Goal: Transaction & Acquisition: Book appointment/travel/reservation

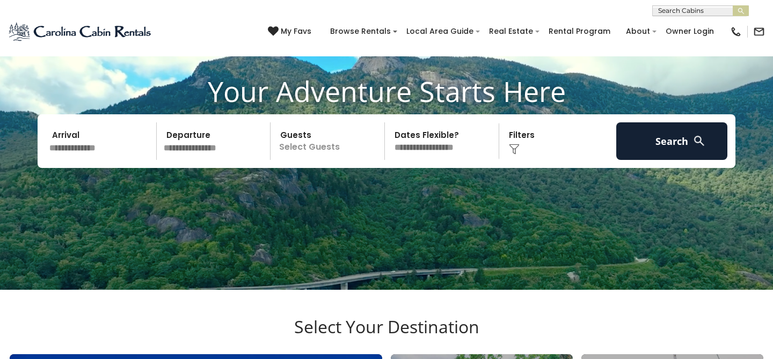
scroll to position [89, 0]
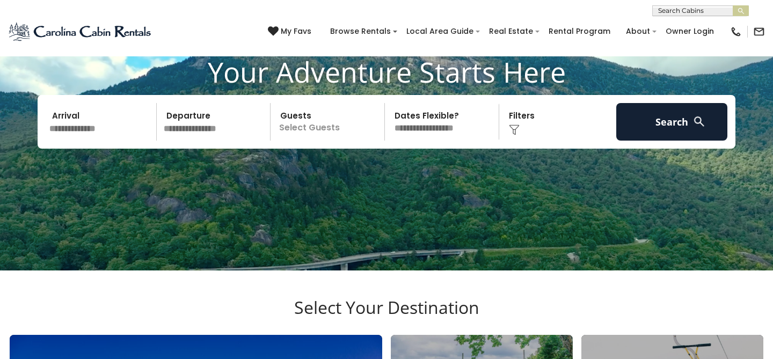
click at [98, 136] on input "text" at bounding box center [101, 122] width 111 height 38
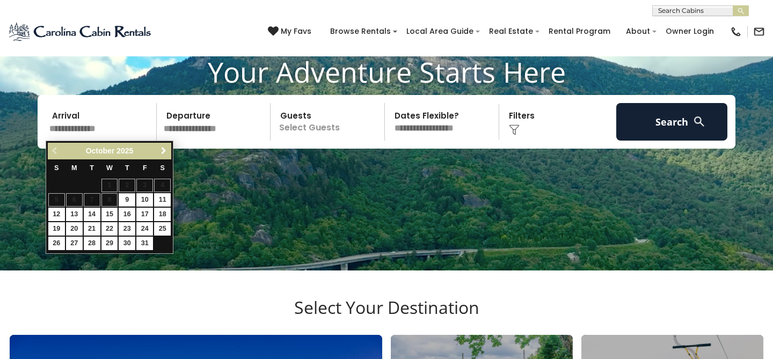
click at [164, 149] on span "Next" at bounding box center [163, 151] width 9 height 9
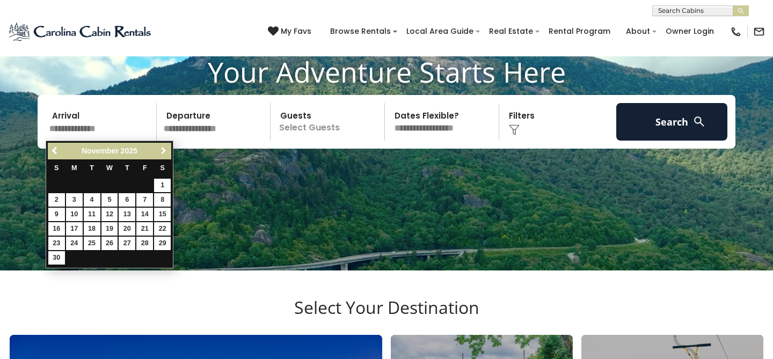
click at [164, 149] on span "Next" at bounding box center [163, 151] width 9 height 9
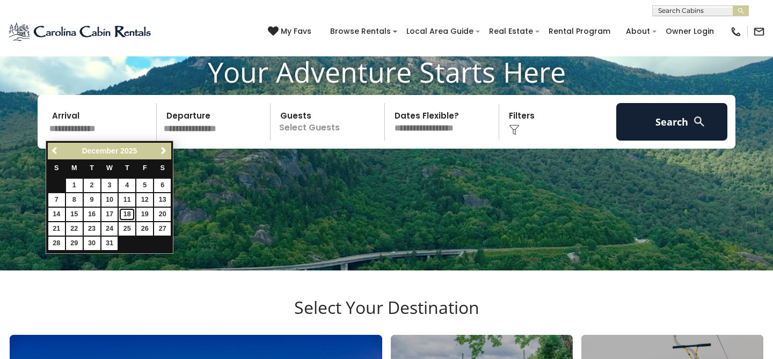
click at [130, 212] on link "18" at bounding box center [127, 214] width 17 height 13
type input "********"
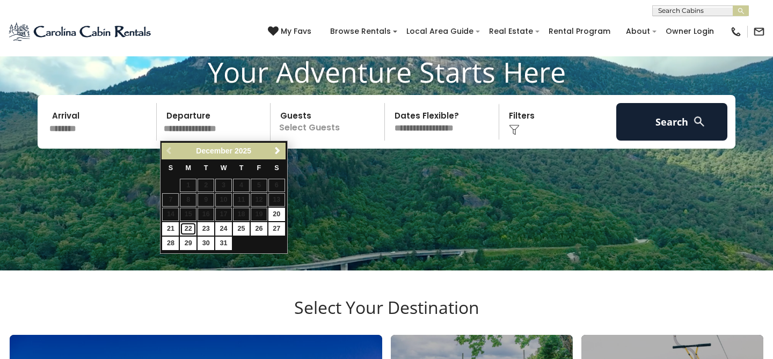
click at [188, 229] on link "22" at bounding box center [188, 228] width 17 height 13
type input "********"
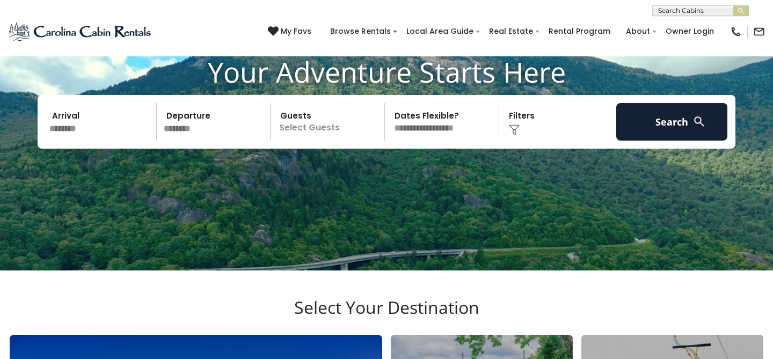
click at [304, 129] on p "Select Guests" at bounding box center [329, 122] width 111 height 38
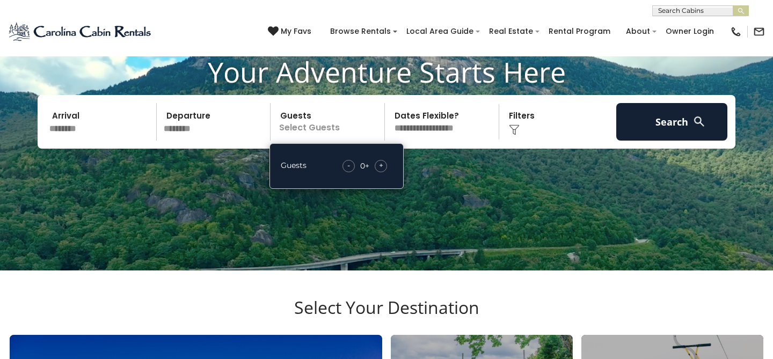
click at [377, 163] on div "+" at bounding box center [381, 166] width 12 height 12
click at [449, 126] on select "**********" at bounding box center [443, 122] width 111 height 38
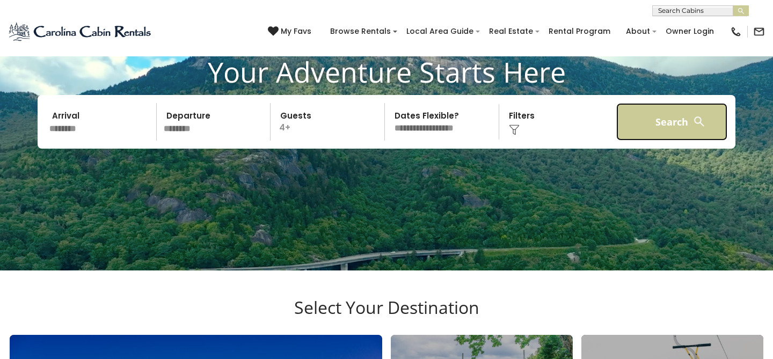
click at [664, 119] on button "Search" at bounding box center [671, 122] width 111 height 38
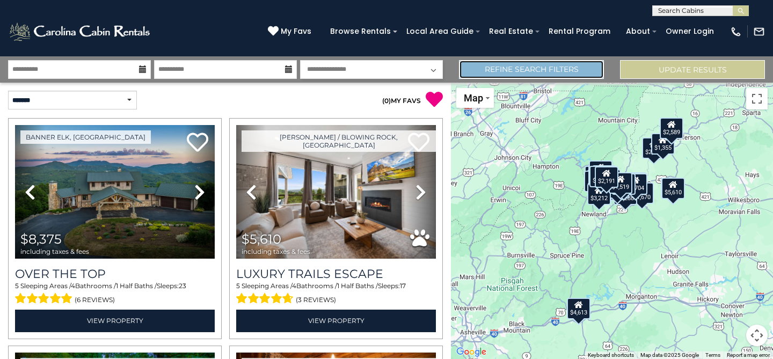
click at [512, 72] on link "Refine Search Filters" at bounding box center [531, 69] width 145 height 19
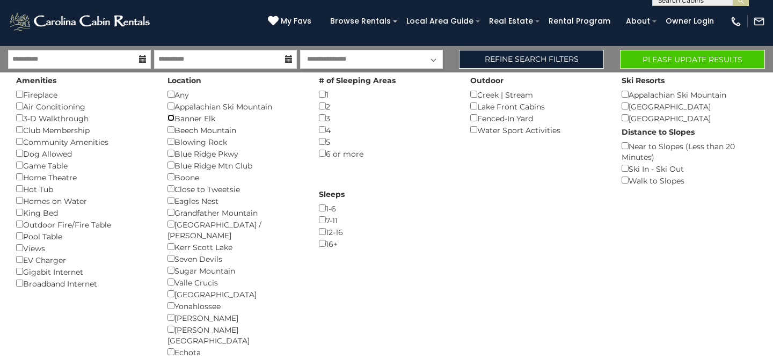
scroll to position [12, 0]
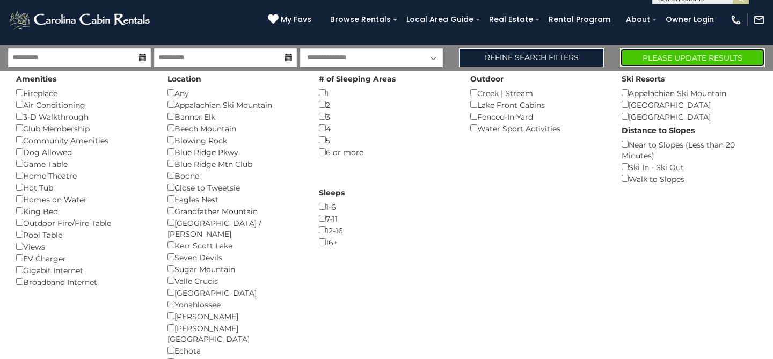
click at [680, 60] on button "Please Update Results" at bounding box center [692, 57] width 145 height 19
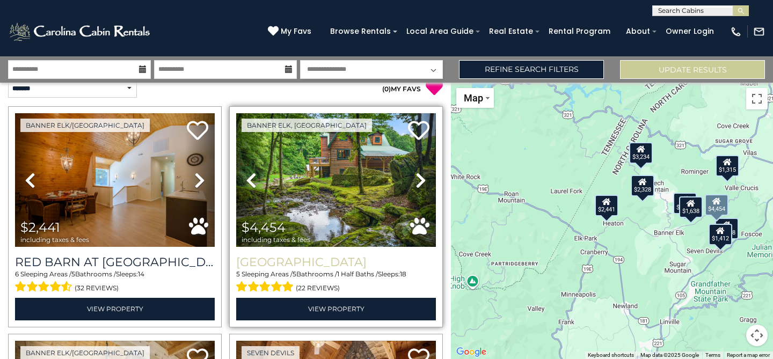
scroll to position [17, 0]
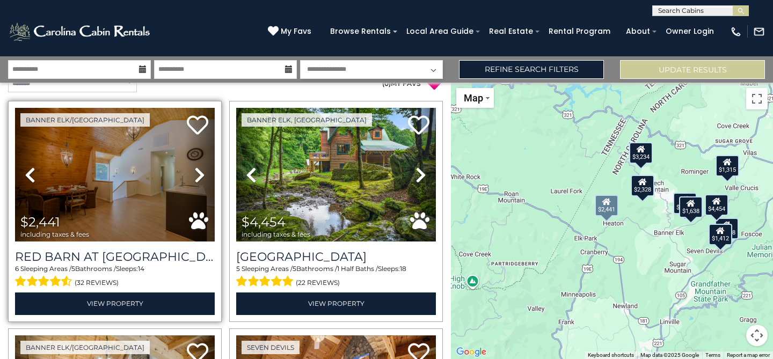
click at [200, 175] on icon at bounding box center [199, 174] width 11 height 17
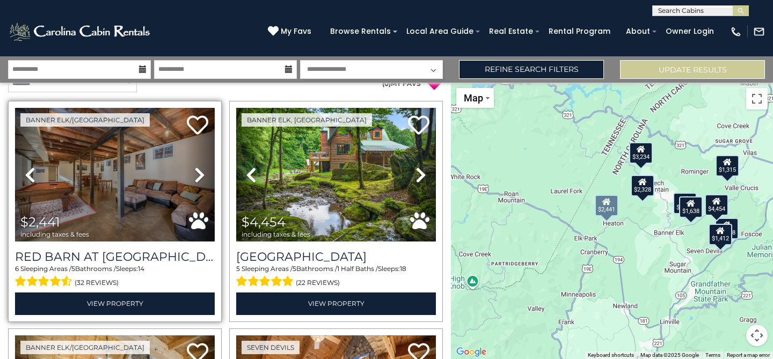
click at [200, 175] on icon at bounding box center [199, 174] width 11 height 17
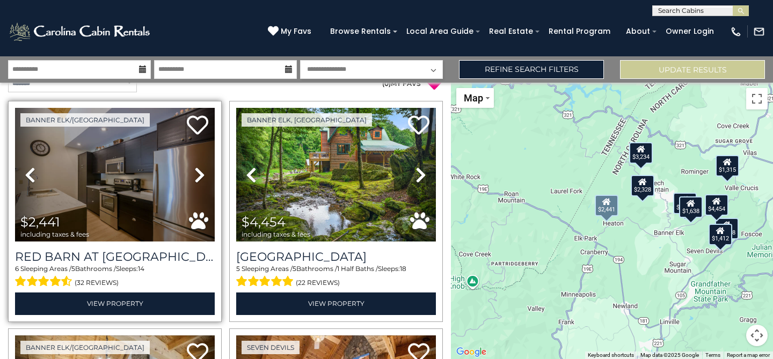
click at [200, 175] on icon at bounding box center [199, 174] width 11 height 17
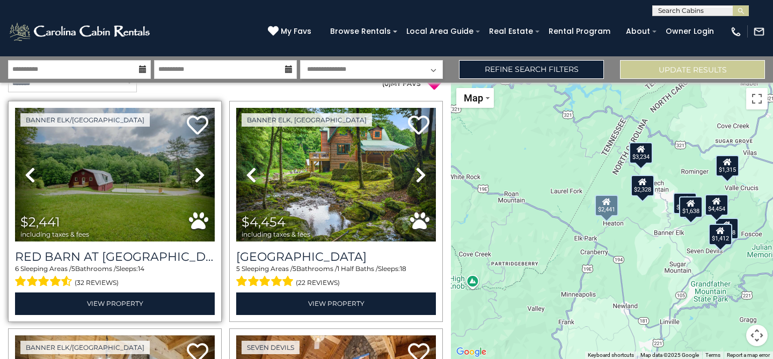
click at [200, 175] on icon at bounding box center [199, 174] width 11 height 17
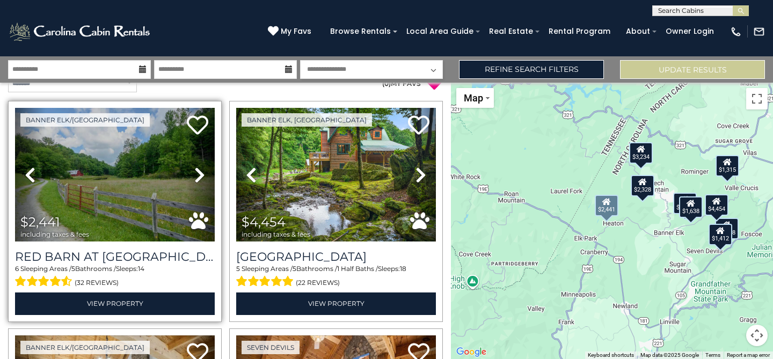
click at [200, 175] on icon at bounding box center [199, 174] width 11 height 17
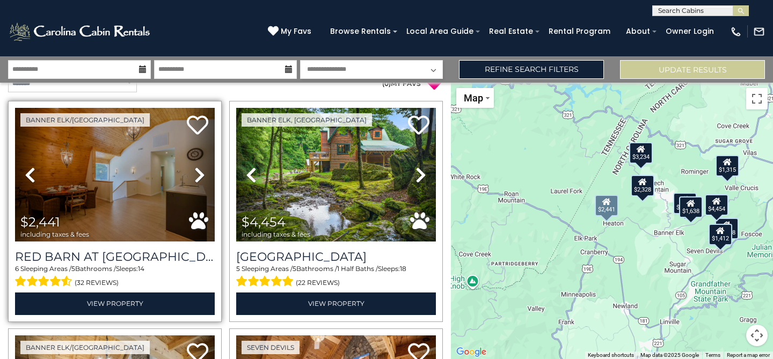
click at [200, 175] on icon at bounding box center [199, 174] width 11 height 17
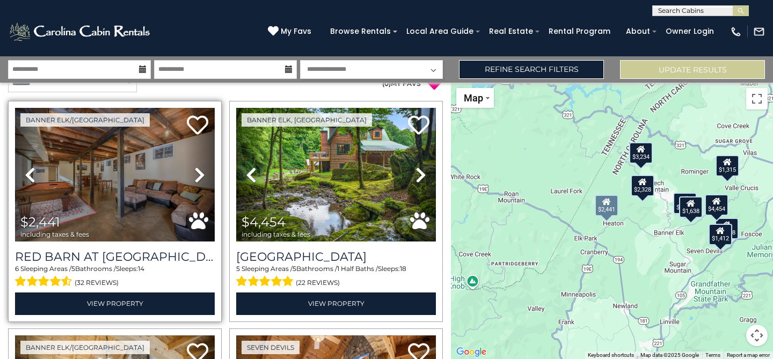
click at [200, 175] on icon at bounding box center [199, 174] width 11 height 17
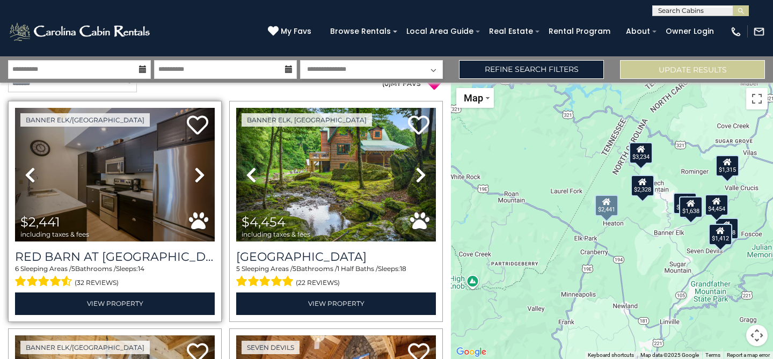
click at [200, 175] on icon at bounding box center [199, 174] width 11 height 17
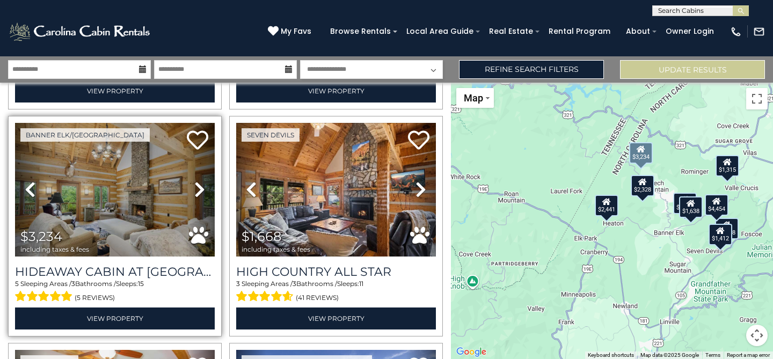
scroll to position [231, 0]
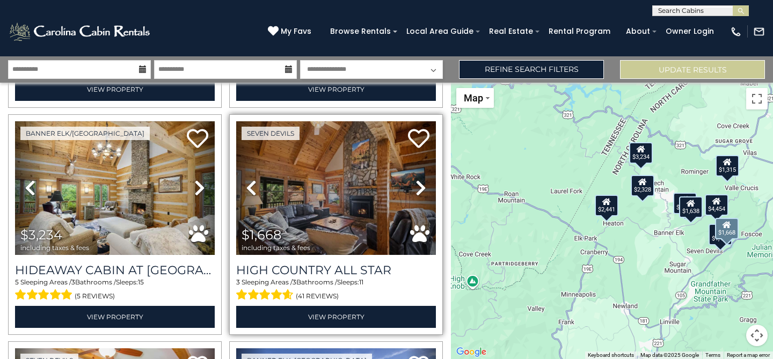
click at [424, 184] on icon at bounding box center [421, 187] width 11 height 17
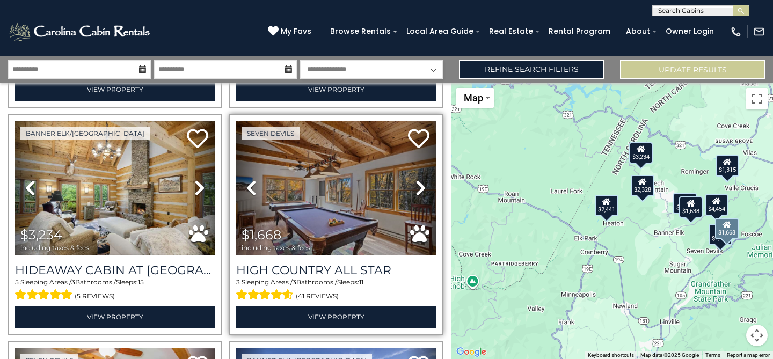
click at [424, 184] on icon at bounding box center [421, 187] width 11 height 17
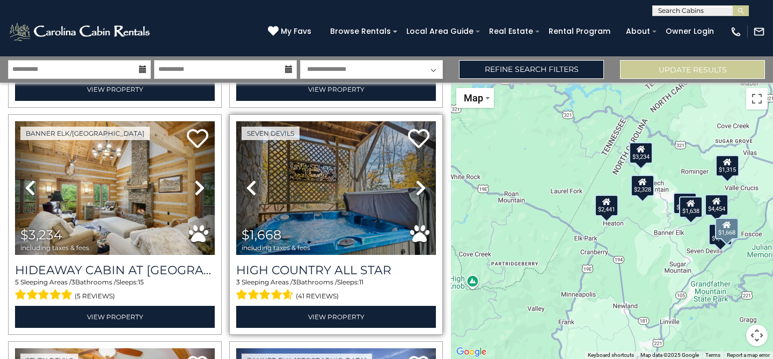
click at [424, 184] on icon at bounding box center [421, 187] width 11 height 17
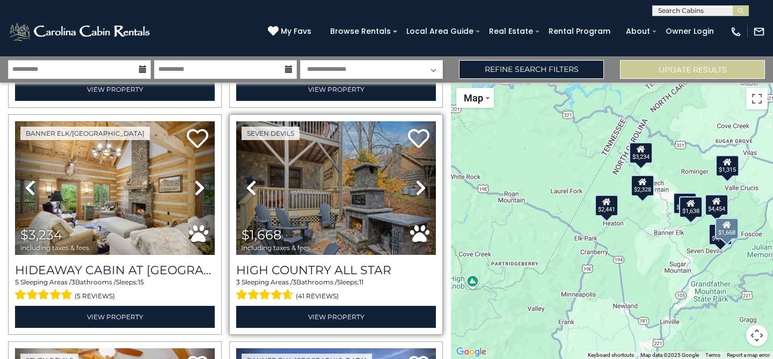
click at [421, 187] on icon at bounding box center [421, 187] width 11 height 17
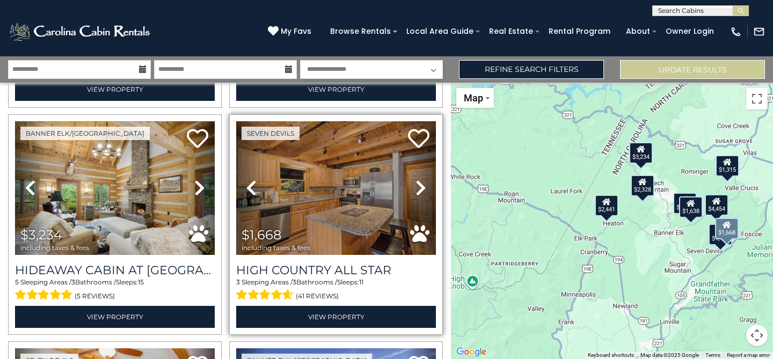
click at [421, 187] on icon at bounding box center [421, 187] width 11 height 17
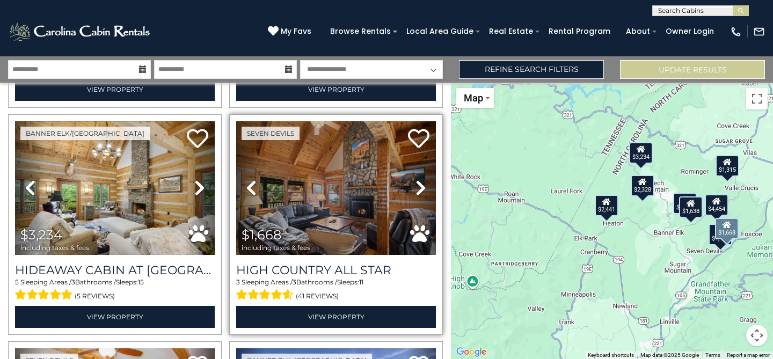
click at [421, 187] on icon at bounding box center [421, 187] width 11 height 17
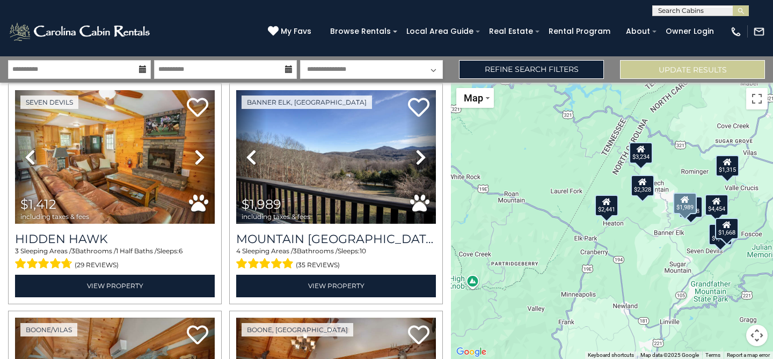
scroll to position [486, 0]
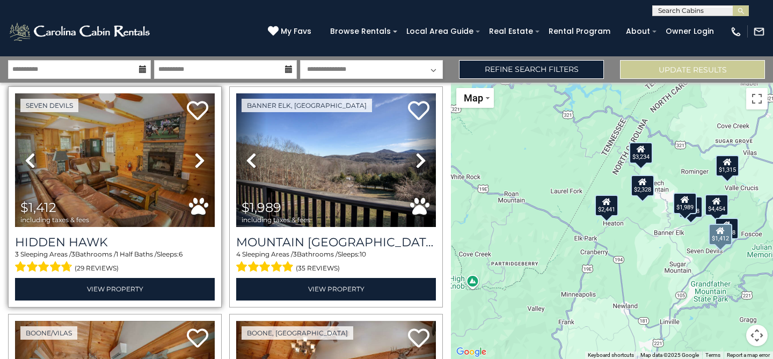
click at [200, 159] on icon at bounding box center [199, 160] width 11 height 17
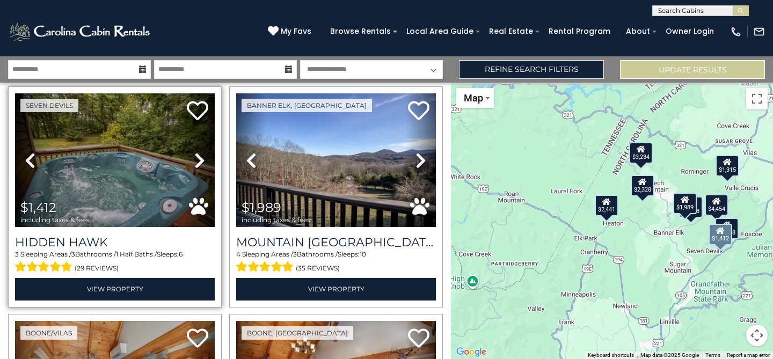
click at [200, 159] on icon at bounding box center [199, 160] width 11 height 17
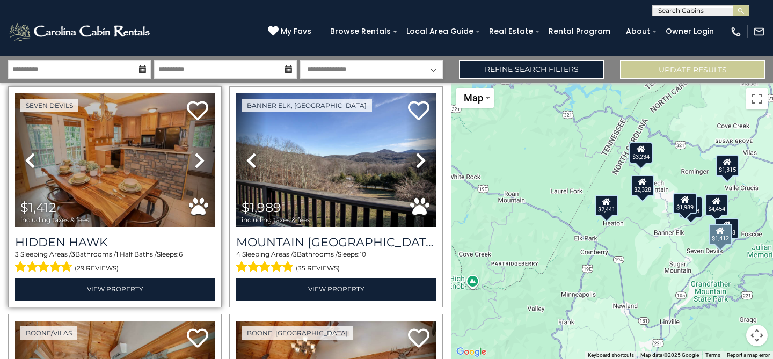
click at [200, 159] on icon at bounding box center [199, 160] width 11 height 17
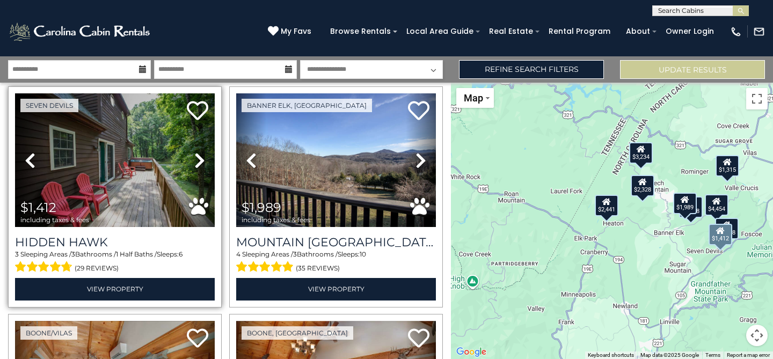
click at [200, 159] on icon at bounding box center [199, 160] width 11 height 17
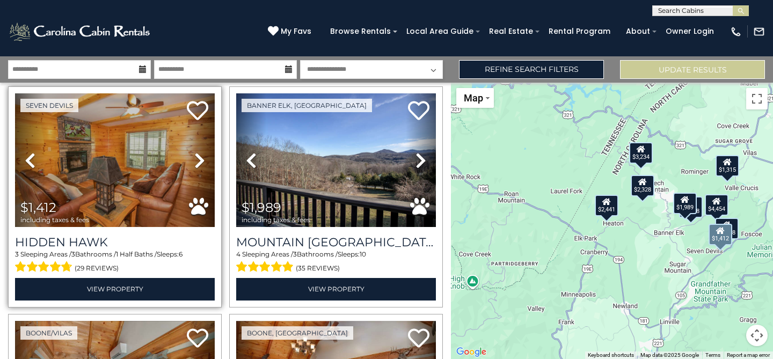
click at [200, 159] on icon at bounding box center [199, 160] width 11 height 17
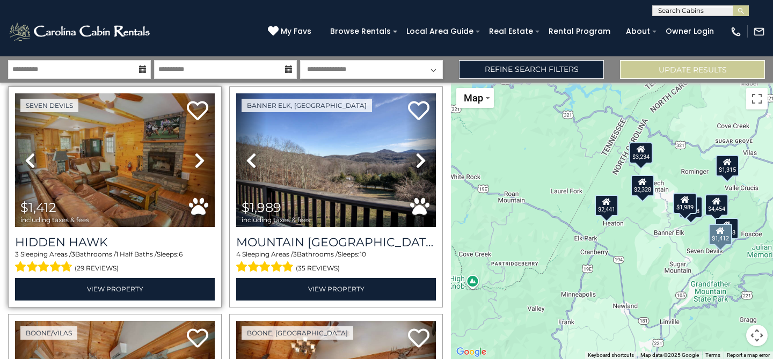
click at [200, 159] on icon at bounding box center [199, 160] width 11 height 17
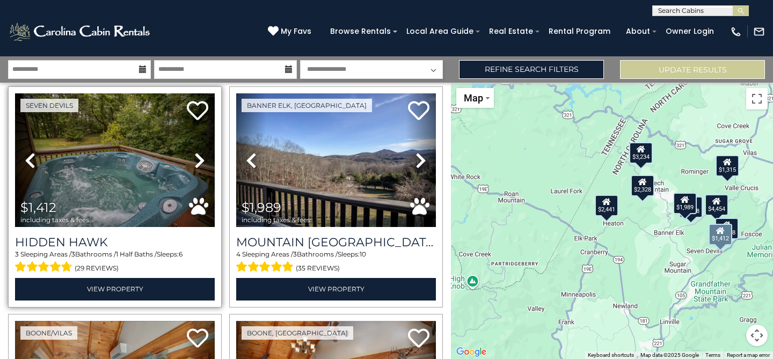
click at [200, 159] on icon at bounding box center [199, 160] width 11 height 17
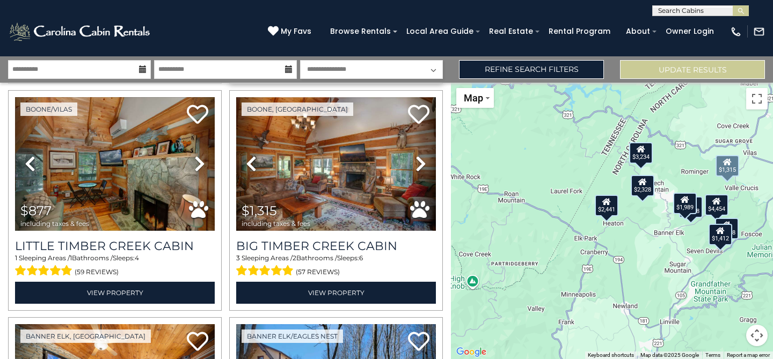
scroll to position [717, 0]
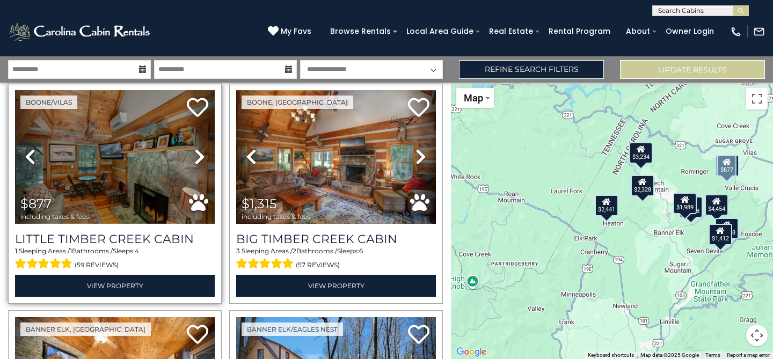
click at [196, 152] on icon at bounding box center [199, 156] width 11 height 17
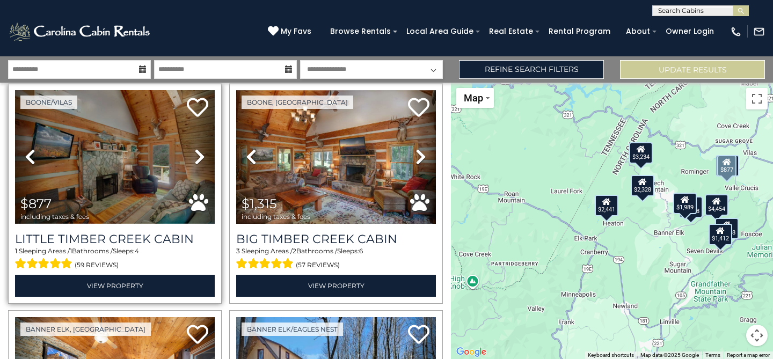
click at [196, 152] on icon at bounding box center [199, 156] width 11 height 17
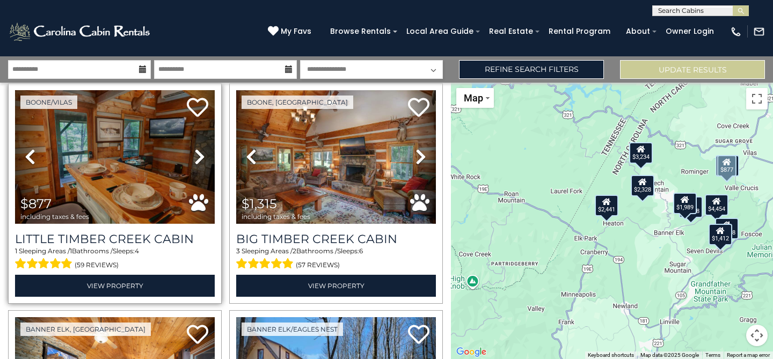
click at [196, 152] on icon at bounding box center [199, 156] width 11 height 17
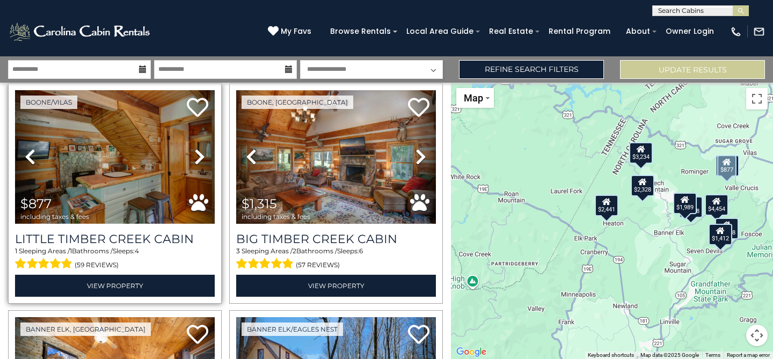
click at [196, 152] on icon at bounding box center [199, 156] width 11 height 17
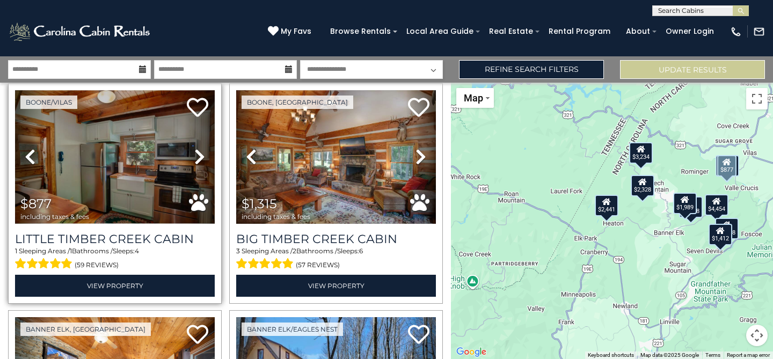
click at [196, 152] on icon at bounding box center [199, 156] width 11 height 17
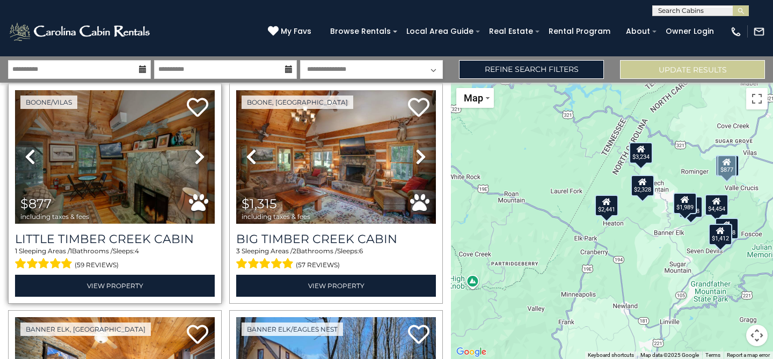
click at [198, 154] on icon at bounding box center [199, 156] width 11 height 17
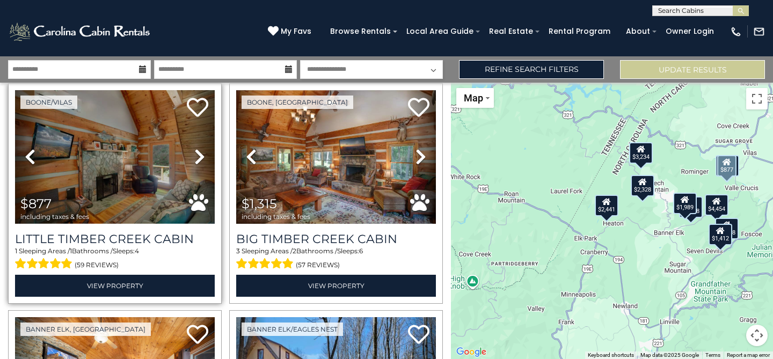
click at [198, 154] on icon at bounding box center [199, 156] width 11 height 17
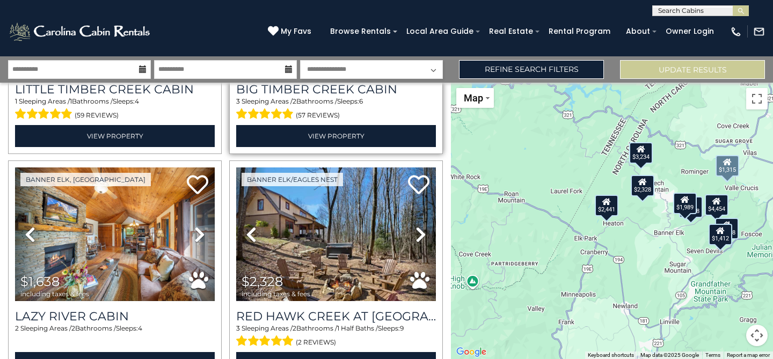
scroll to position [912, 0]
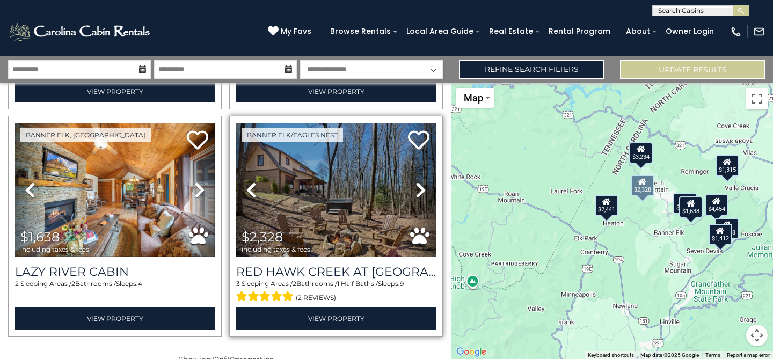
click at [419, 192] on icon at bounding box center [421, 189] width 11 height 17
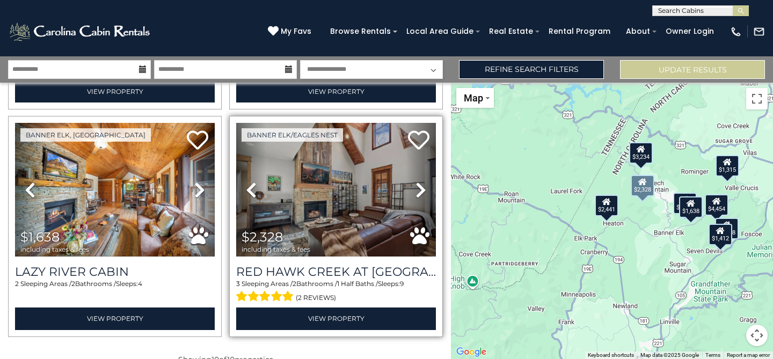
click at [424, 192] on icon at bounding box center [421, 189] width 11 height 17
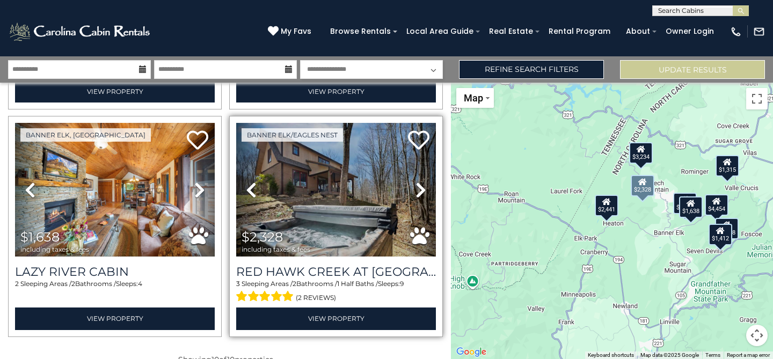
click at [420, 192] on icon at bounding box center [421, 189] width 11 height 17
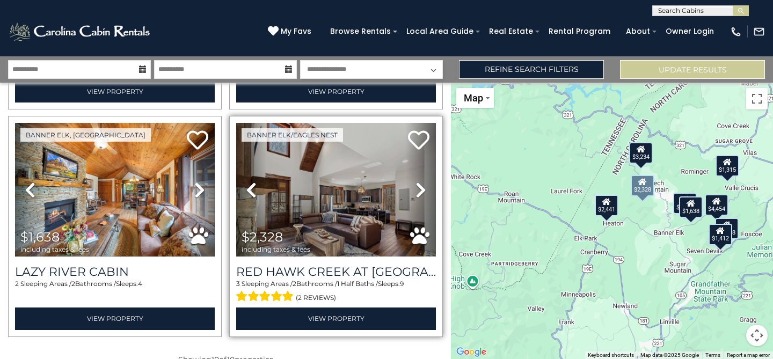
click at [420, 192] on icon at bounding box center [421, 189] width 11 height 17
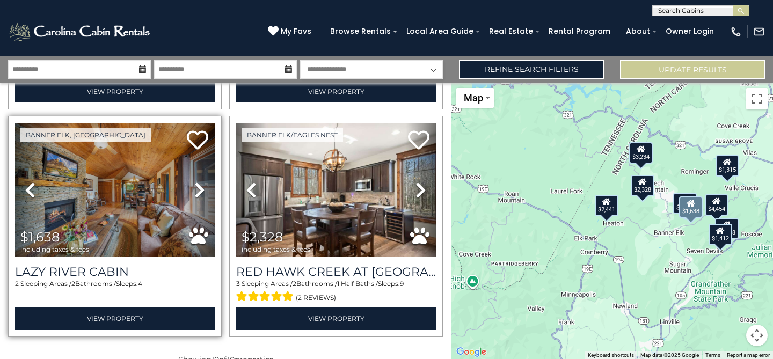
click at [202, 187] on icon at bounding box center [199, 189] width 11 height 17
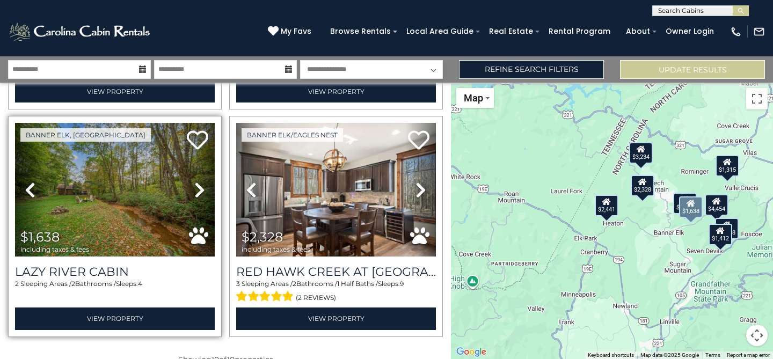
click at [202, 187] on icon at bounding box center [199, 189] width 11 height 17
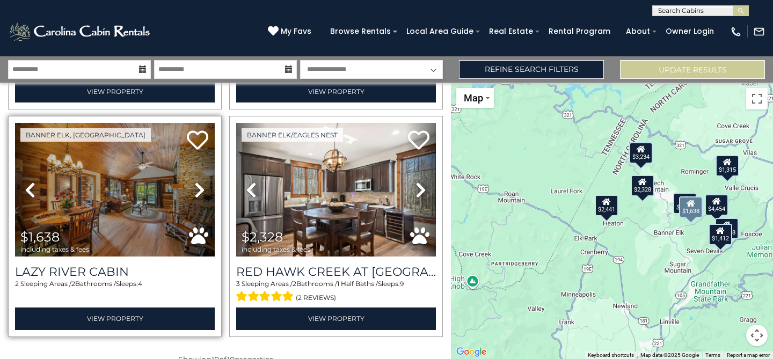
click at [27, 192] on icon at bounding box center [30, 189] width 11 height 17
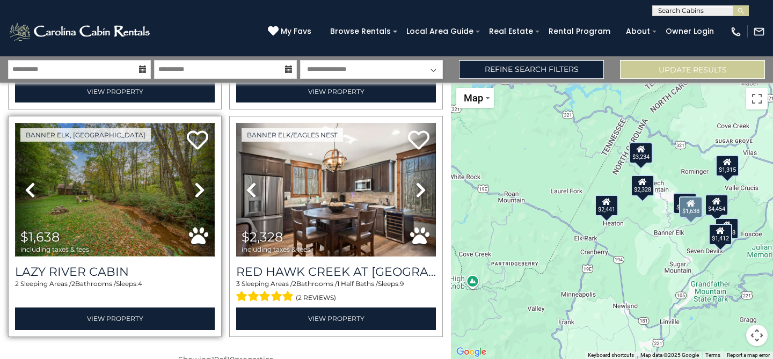
click at [141, 202] on img at bounding box center [115, 190] width 200 height 134
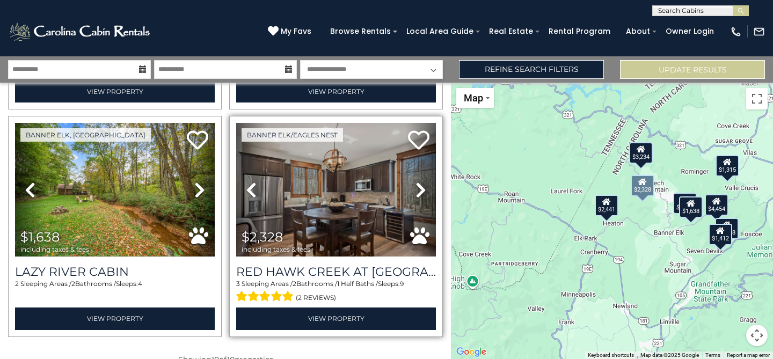
click at [419, 191] on icon at bounding box center [421, 189] width 11 height 17
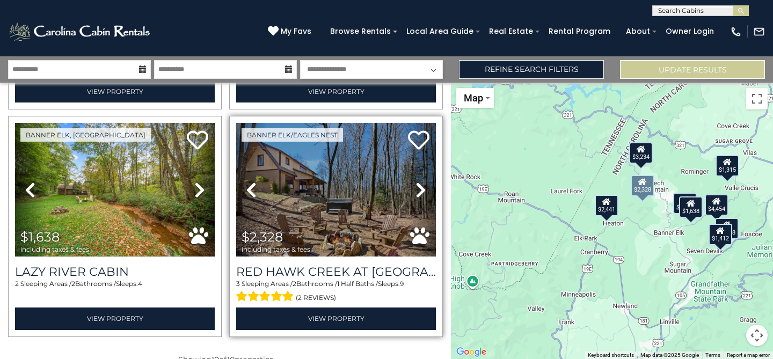
click at [419, 191] on icon at bounding box center [421, 189] width 11 height 17
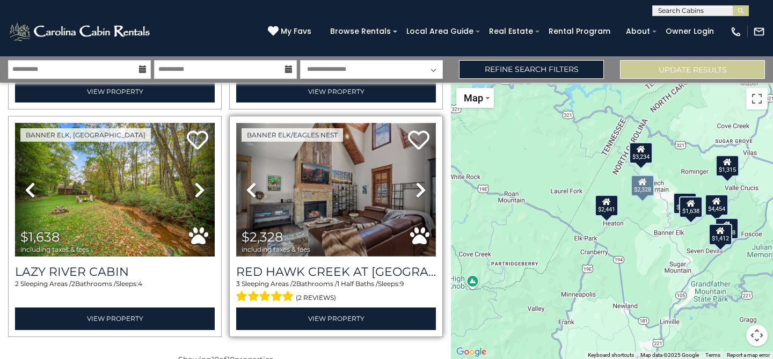
click at [346, 206] on img at bounding box center [336, 190] width 200 height 134
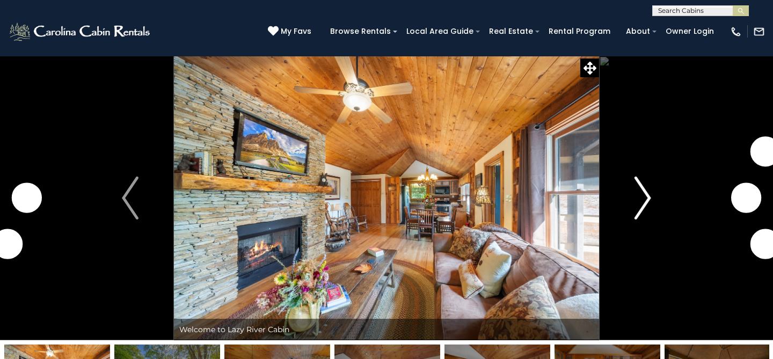
click at [644, 197] on img "Next" at bounding box center [643, 198] width 16 height 43
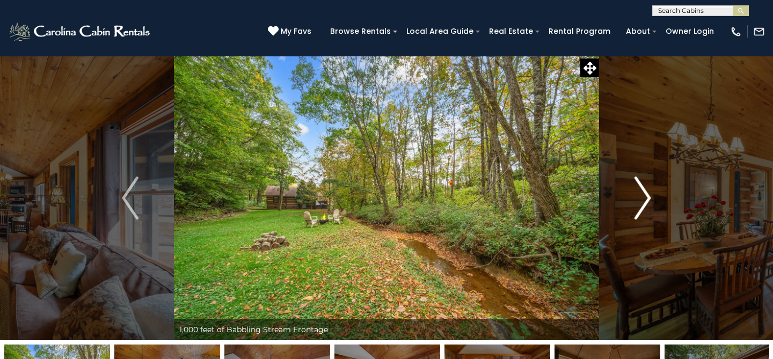
click at [639, 192] on img "Next" at bounding box center [643, 198] width 16 height 43
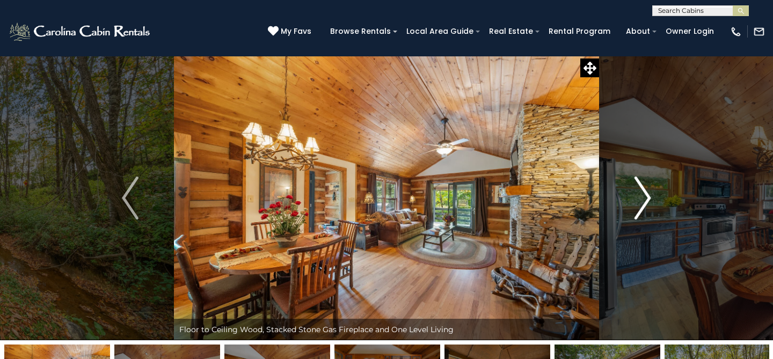
click at [639, 192] on img "Next" at bounding box center [643, 198] width 16 height 43
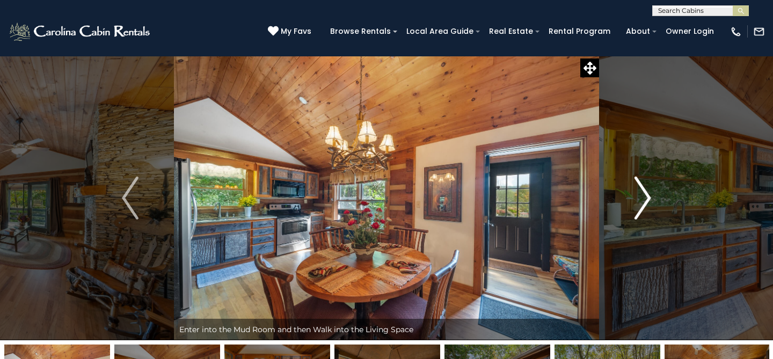
click at [639, 192] on img "Next" at bounding box center [643, 198] width 16 height 43
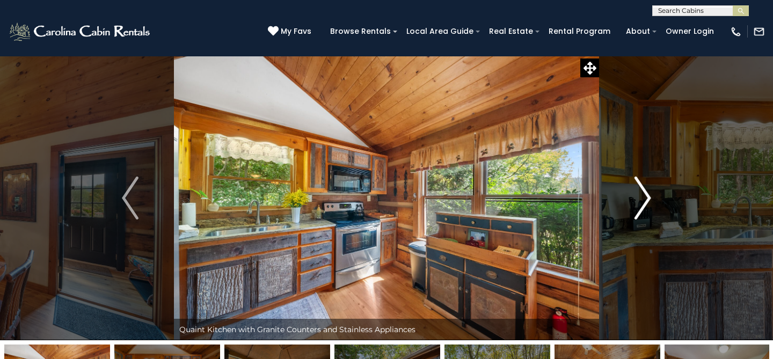
click at [639, 192] on img "Next" at bounding box center [643, 198] width 16 height 43
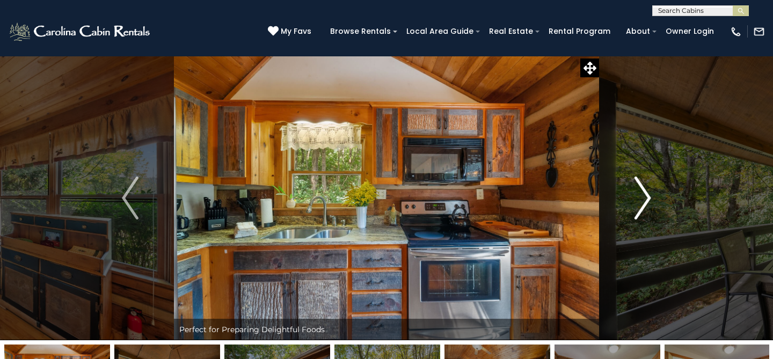
click at [639, 192] on img "Next" at bounding box center [643, 198] width 16 height 43
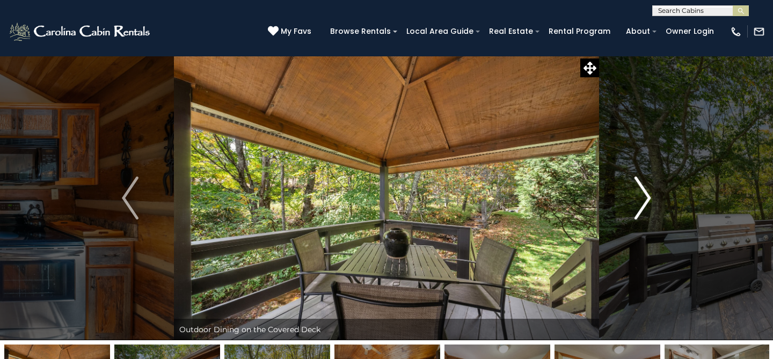
click at [639, 192] on img "Next" at bounding box center [643, 198] width 16 height 43
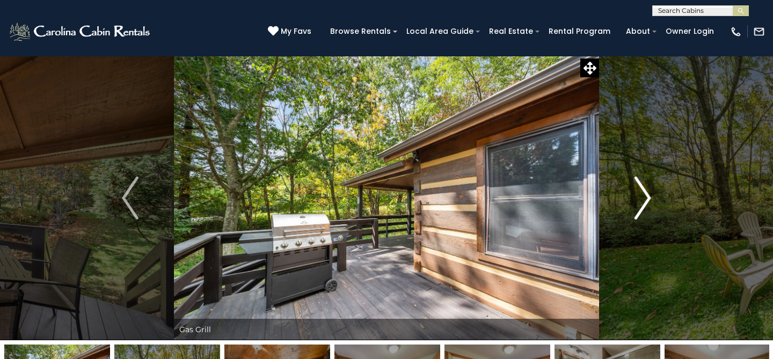
click at [639, 192] on img "Next" at bounding box center [643, 198] width 16 height 43
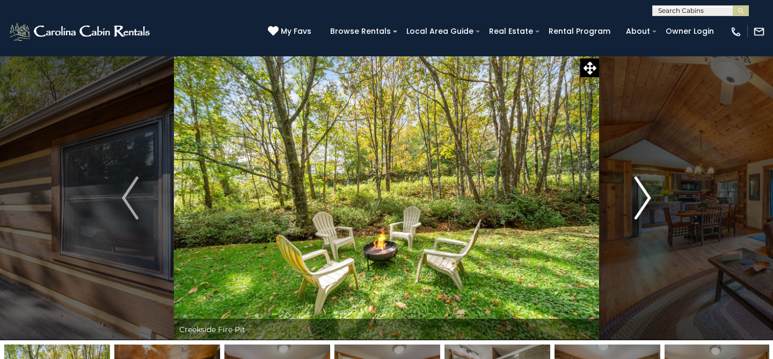
click at [639, 192] on img "Next" at bounding box center [643, 198] width 16 height 43
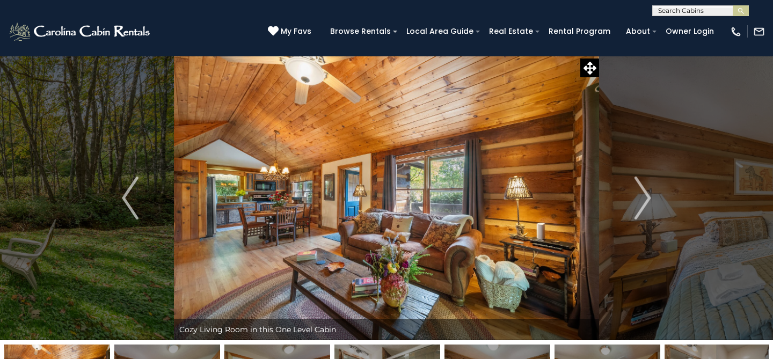
scroll to position [3, 0]
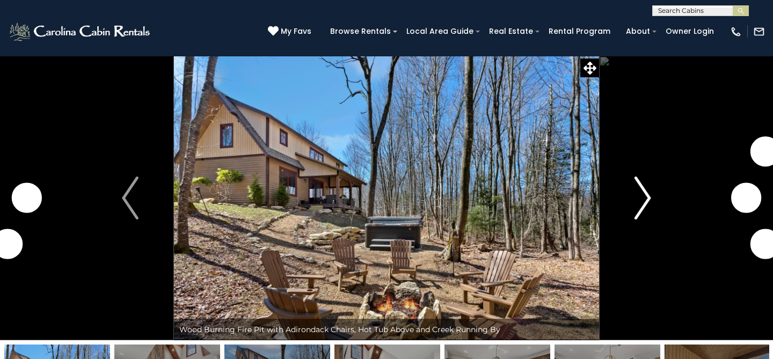
click at [648, 193] on img "Next" at bounding box center [643, 198] width 16 height 43
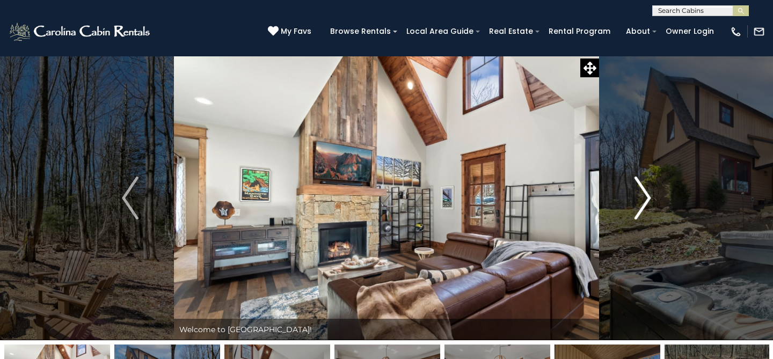
click at [648, 193] on img "Next" at bounding box center [643, 198] width 16 height 43
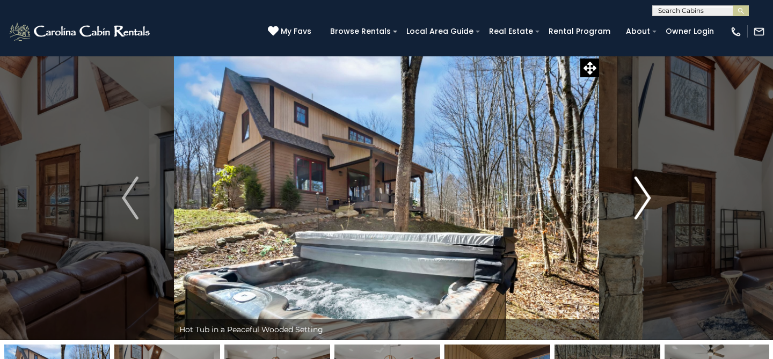
click at [648, 193] on img "Next" at bounding box center [643, 198] width 16 height 43
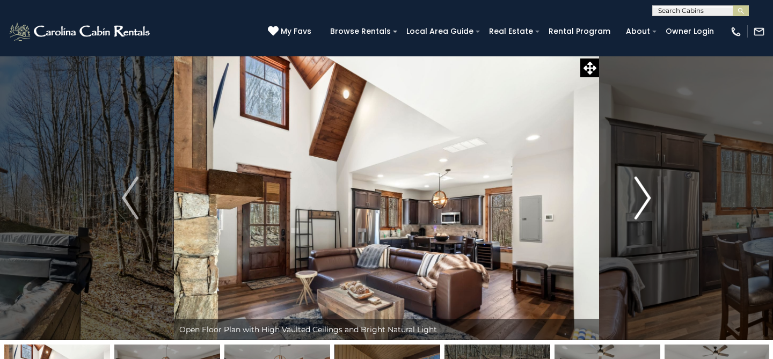
click at [648, 193] on img "Next" at bounding box center [643, 198] width 16 height 43
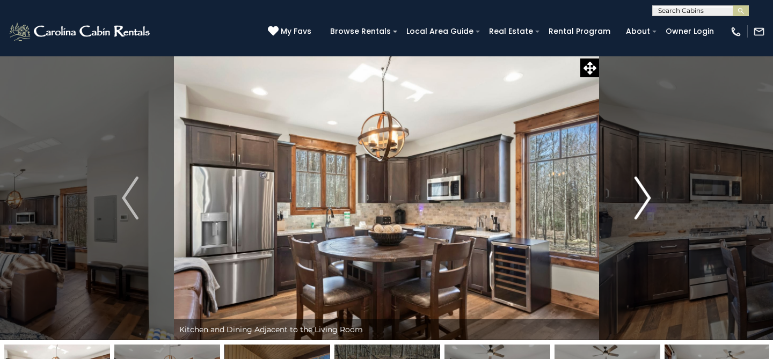
click at [648, 193] on img "Next" at bounding box center [643, 198] width 16 height 43
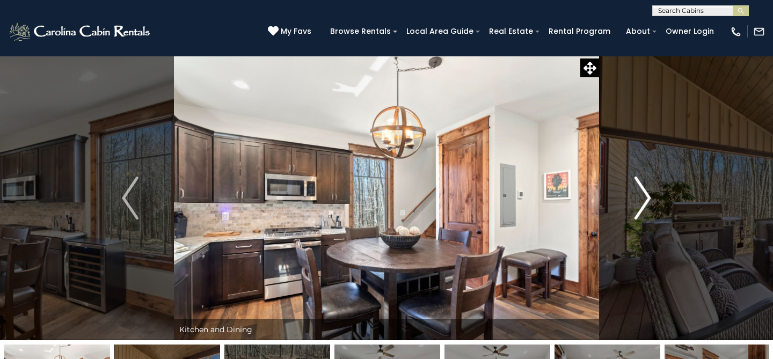
click at [648, 193] on img "Next" at bounding box center [643, 198] width 16 height 43
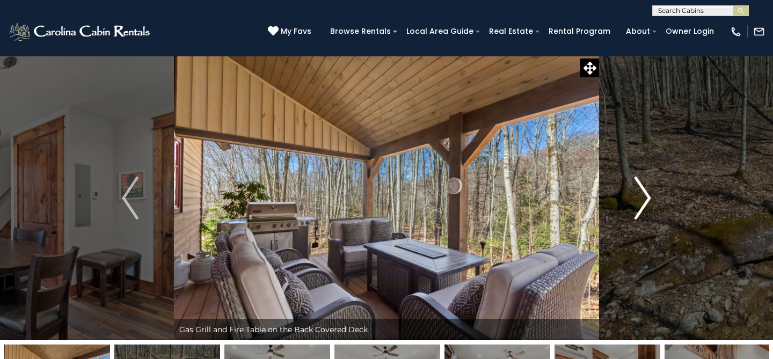
click at [648, 193] on img "Next" at bounding box center [643, 198] width 16 height 43
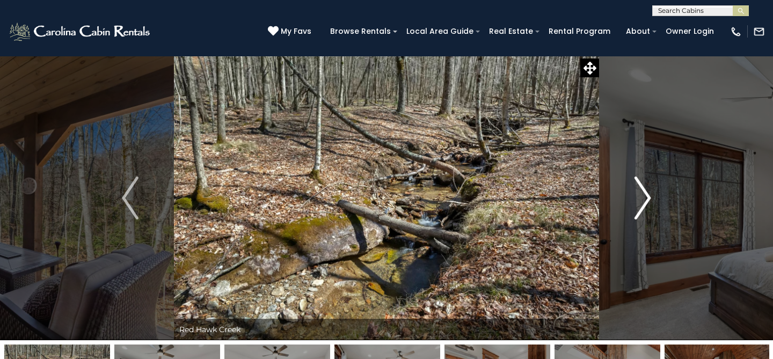
click at [648, 193] on img "Next" at bounding box center [643, 198] width 16 height 43
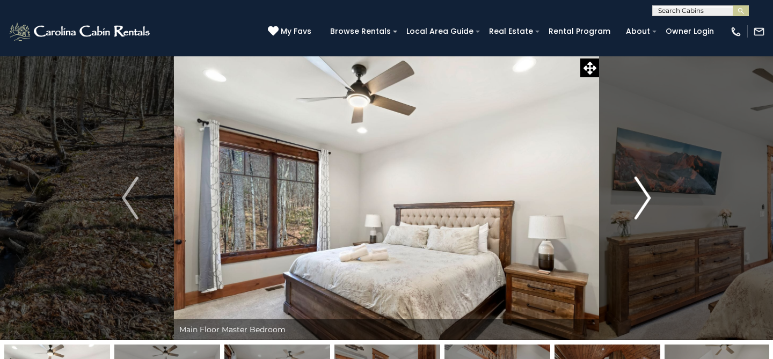
click at [648, 193] on img "Next" at bounding box center [643, 198] width 16 height 43
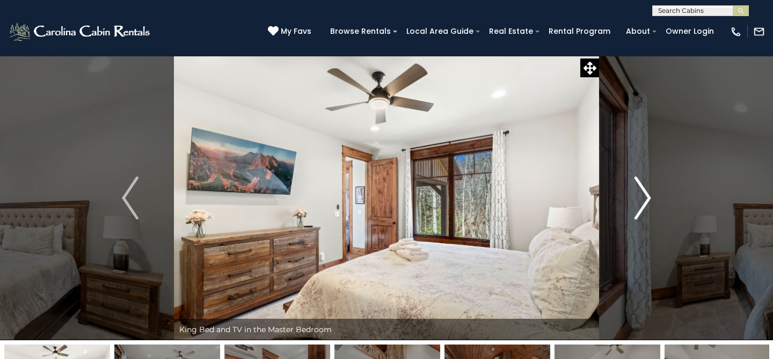
click at [648, 193] on img "Next" at bounding box center [643, 198] width 16 height 43
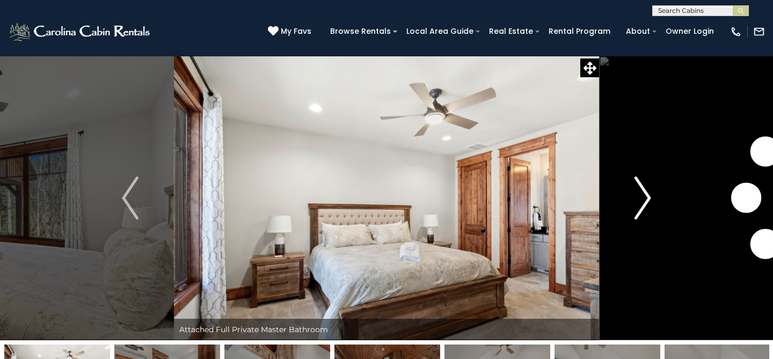
click at [648, 193] on img "Next" at bounding box center [643, 198] width 16 height 43
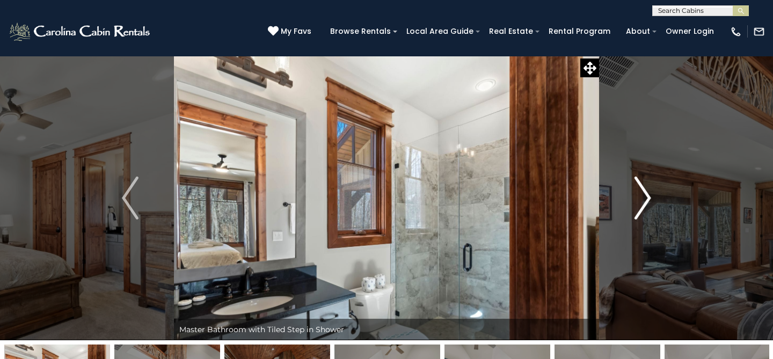
click at [648, 193] on img "Next" at bounding box center [643, 198] width 16 height 43
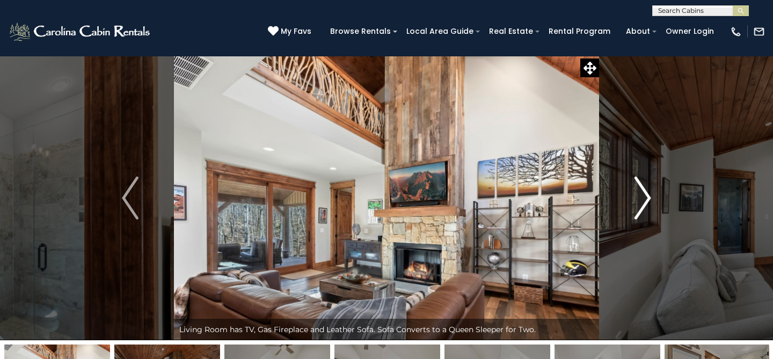
click at [648, 193] on img "Next" at bounding box center [643, 198] width 16 height 43
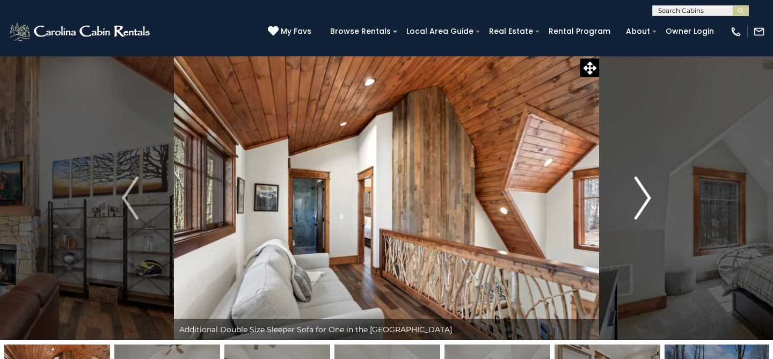
click at [648, 193] on img "Next" at bounding box center [643, 198] width 16 height 43
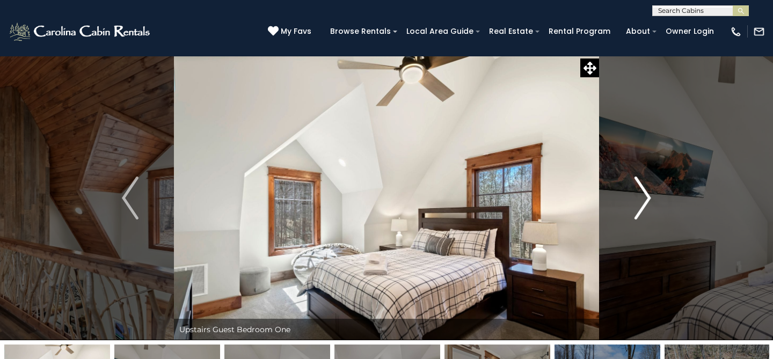
click at [648, 193] on img "Next" at bounding box center [643, 198] width 16 height 43
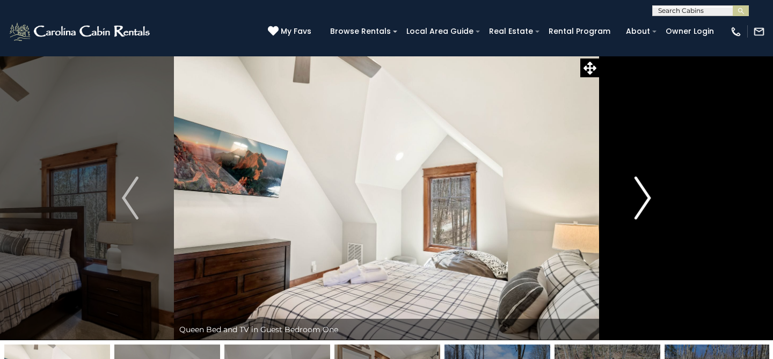
click at [648, 193] on img "Next" at bounding box center [643, 198] width 16 height 43
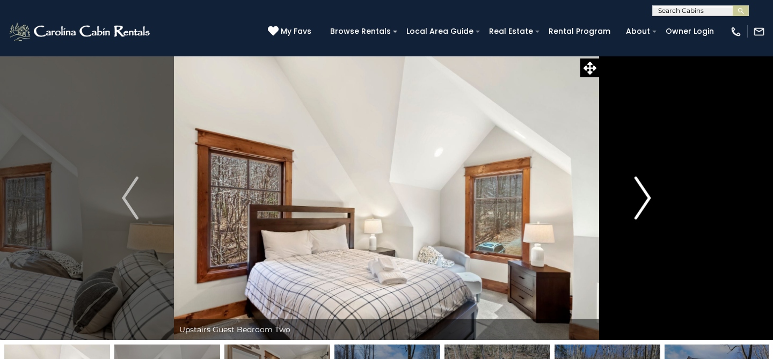
click at [648, 193] on img "Next" at bounding box center [643, 198] width 16 height 43
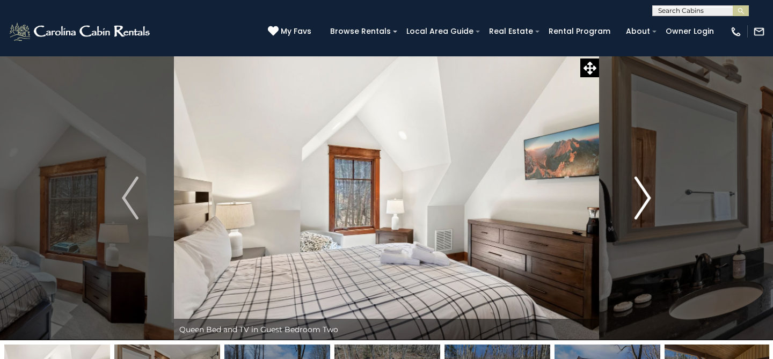
click at [648, 193] on img "Next" at bounding box center [643, 198] width 16 height 43
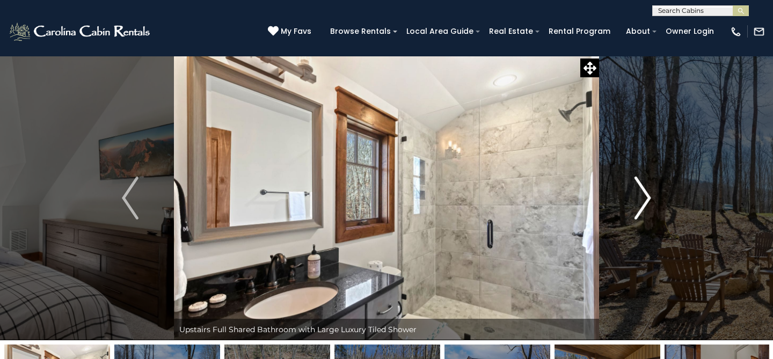
click at [648, 193] on img "Next" at bounding box center [643, 198] width 16 height 43
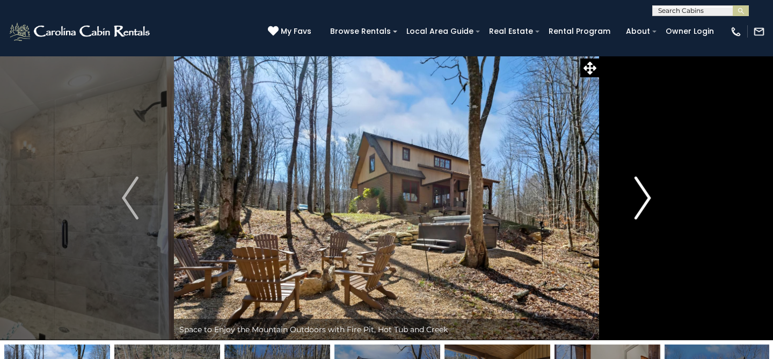
click at [648, 193] on img "Next" at bounding box center [643, 198] width 16 height 43
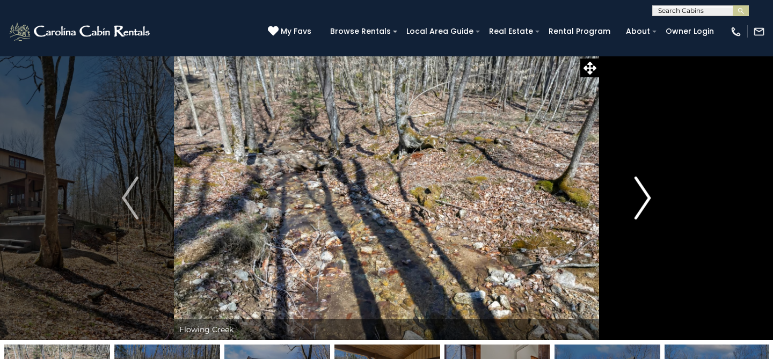
click at [648, 193] on img "Next" at bounding box center [643, 198] width 16 height 43
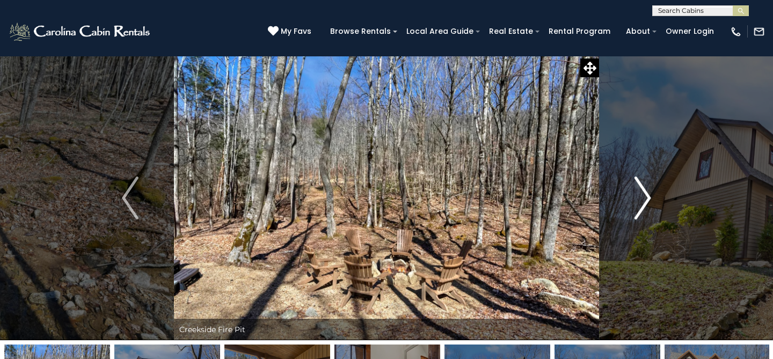
click at [648, 193] on img "Next" at bounding box center [643, 198] width 16 height 43
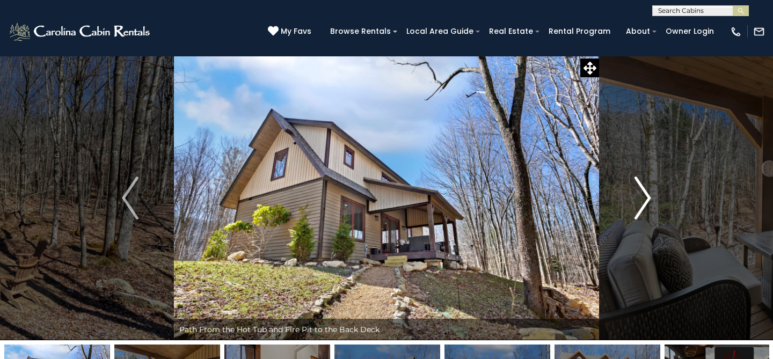
click at [648, 193] on img "Next" at bounding box center [643, 198] width 16 height 43
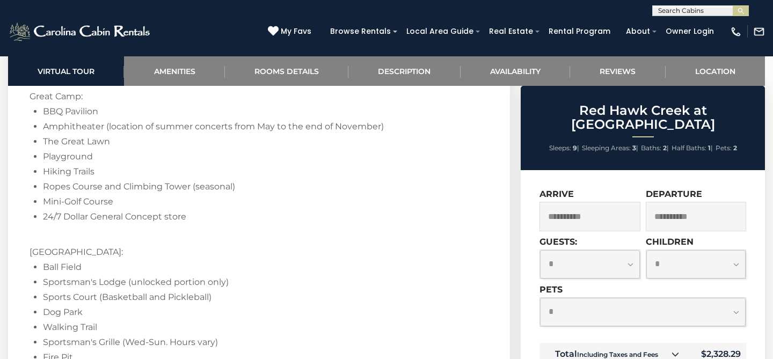
scroll to position [1783, 0]
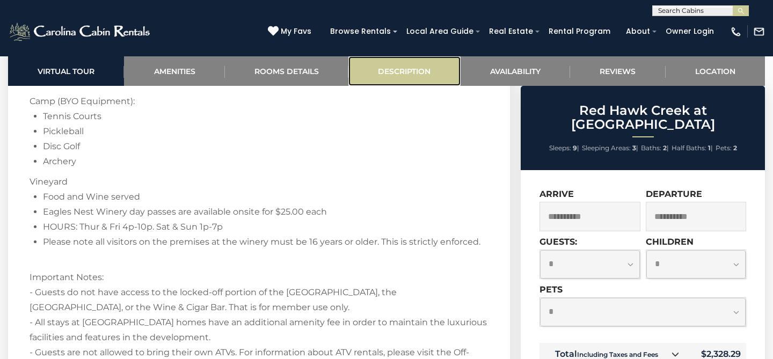
click at [410, 70] on link "Description" at bounding box center [404, 71] width 112 height 30
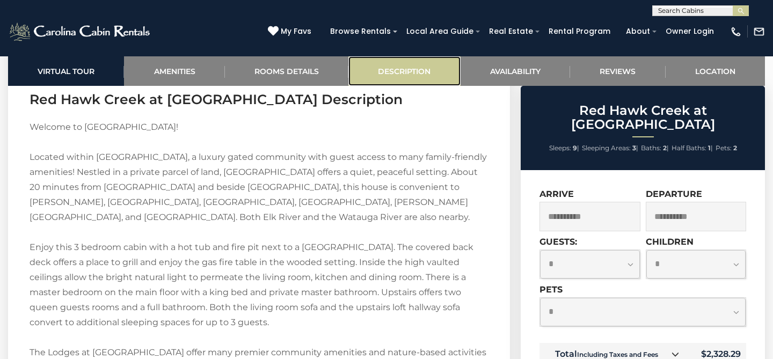
scroll to position [1369, 0]
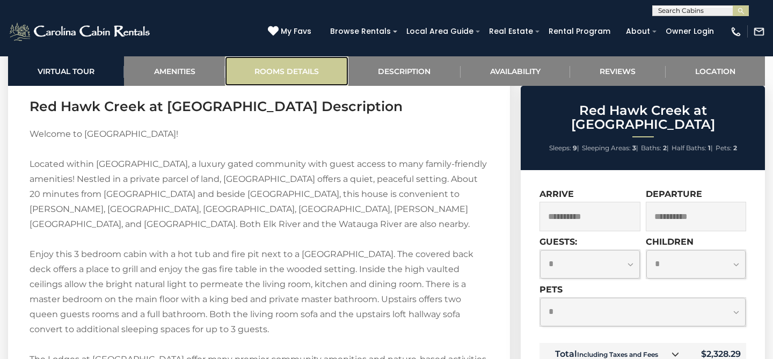
click at [293, 70] on link "Rooms Details" at bounding box center [286, 71] width 123 height 30
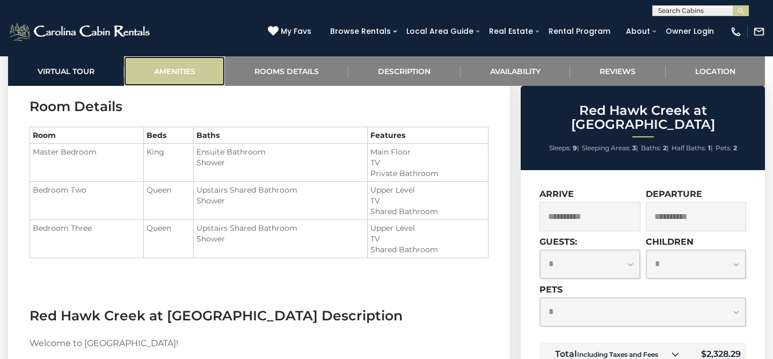
click at [186, 69] on link "Amenities" at bounding box center [174, 71] width 100 height 30
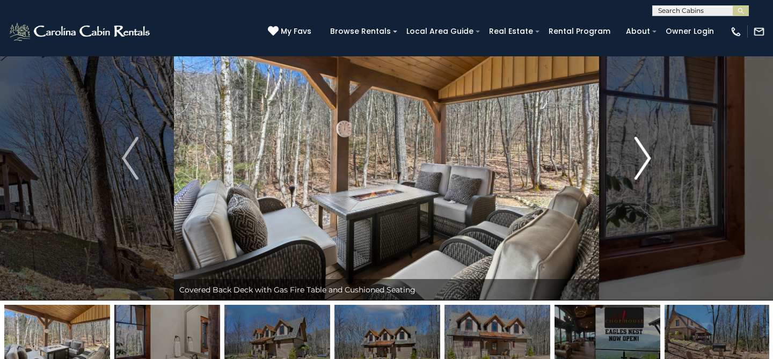
scroll to position [34, 0]
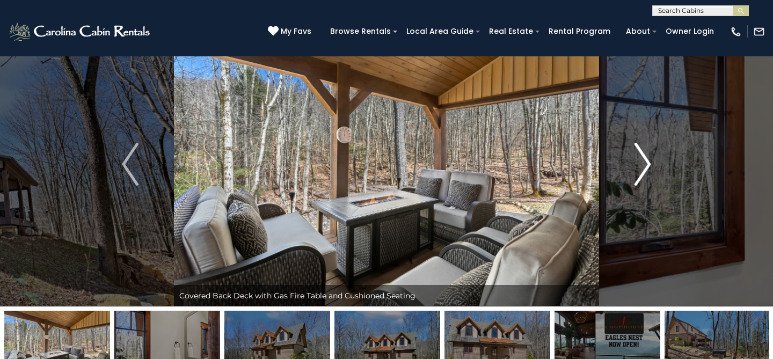
click at [637, 159] on img "Next" at bounding box center [643, 164] width 16 height 43
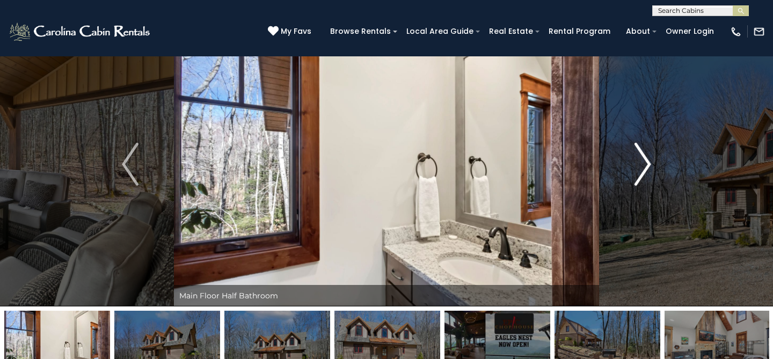
click at [643, 159] on img "Next" at bounding box center [643, 164] width 16 height 43
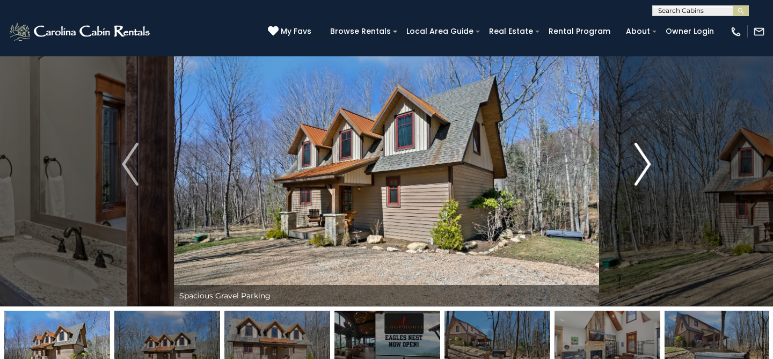
click at [643, 159] on img "Next" at bounding box center [643, 164] width 16 height 43
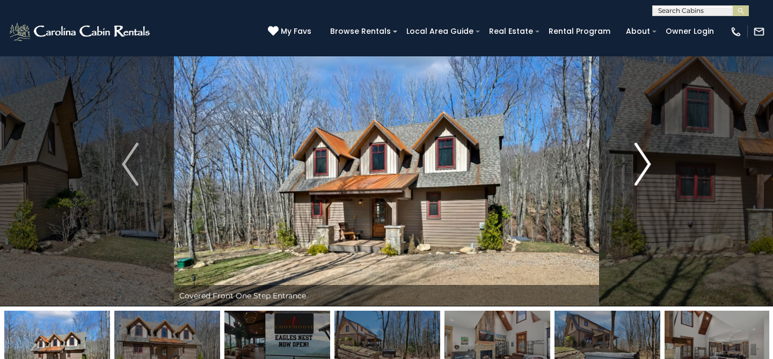
click at [643, 159] on img "Next" at bounding box center [643, 164] width 16 height 43
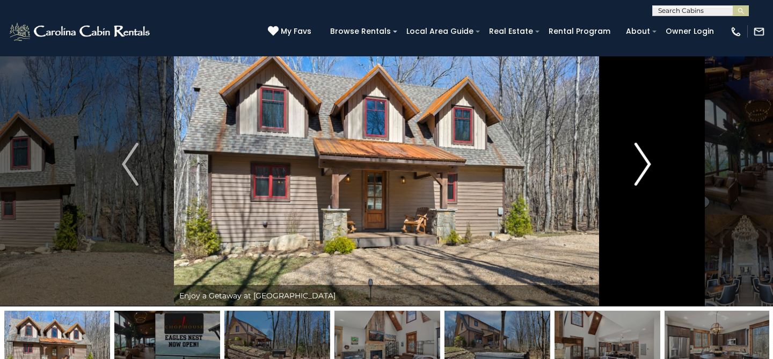
click at [643, 159] on img "Next" at bounding box center [643, 164] width 16 height 43
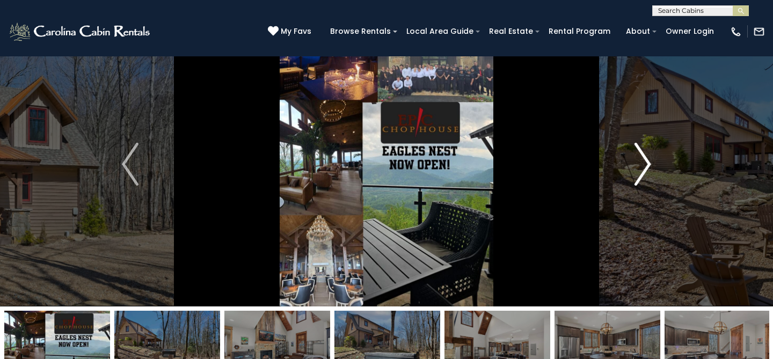
click at [643, 159] on img "Next" at bounding box center [643, 164] width 16 height 43
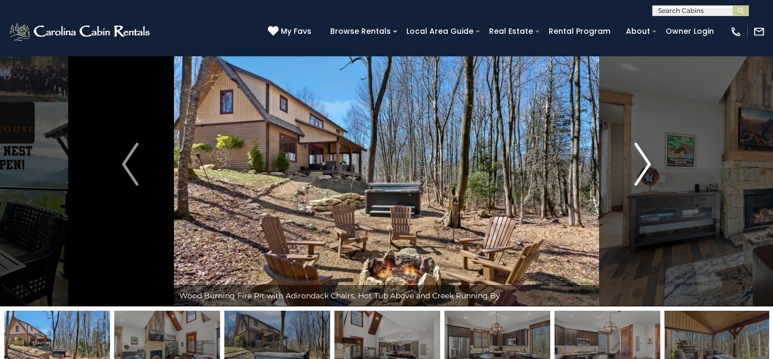
click at [643, 159] on img "Next" at bounding box center [643, 164] width 16 height 43
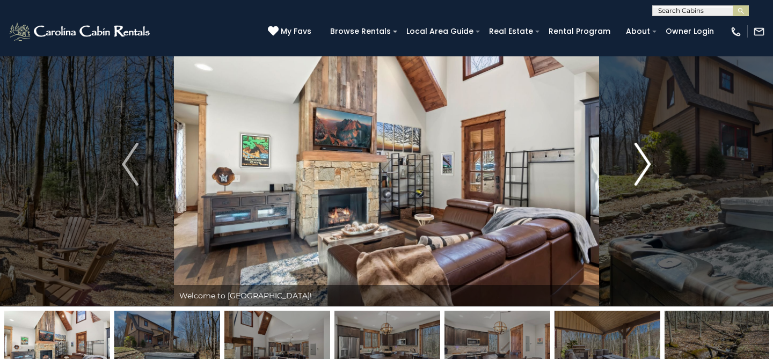
click at [643, 159] on img "Next" at bounding box center [643, 164] width 16 height 43
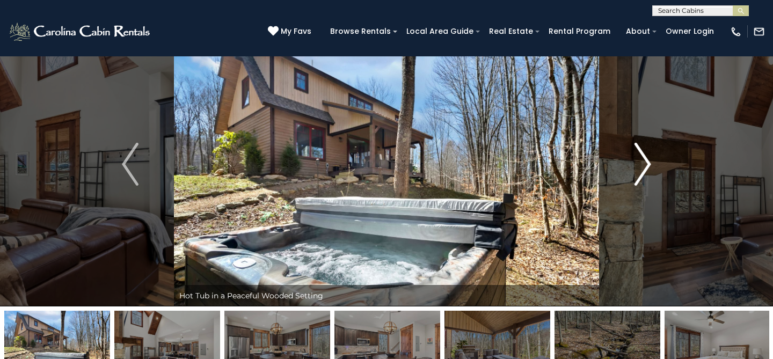
click at [643, 159] on img "Next" at bounding box center [643, 164] width 16 height 43
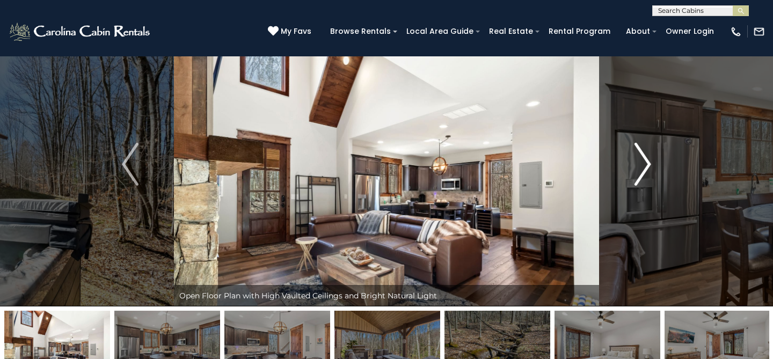
click at [643, 159] on img "Next" at bounding box center [643, 164] width 16 height 43
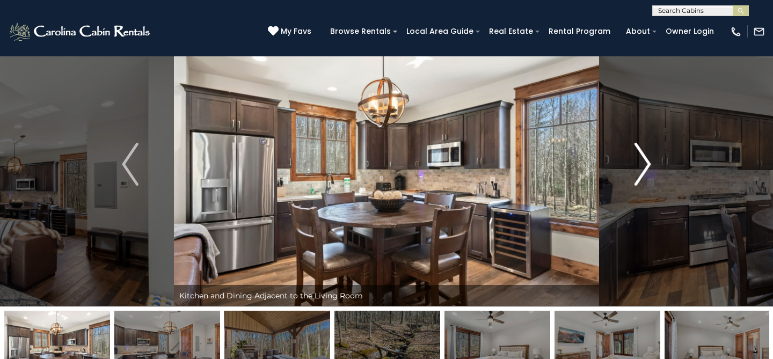
click at [643, 159] on img "Next" at bounding box center [643, 164] width 16 height 43
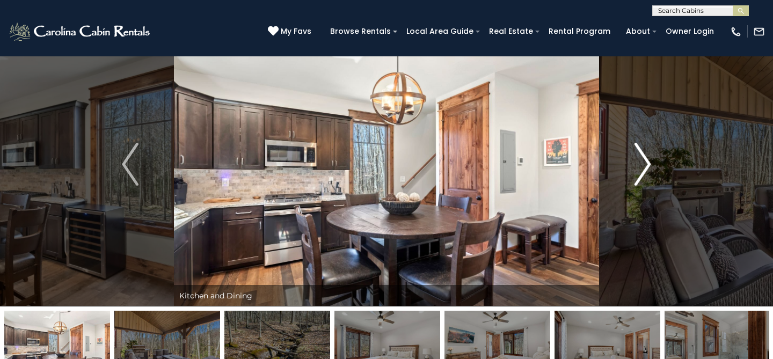
click at [643, 159] on img "Next" at bounding box center [643, 164] width 16 height 43
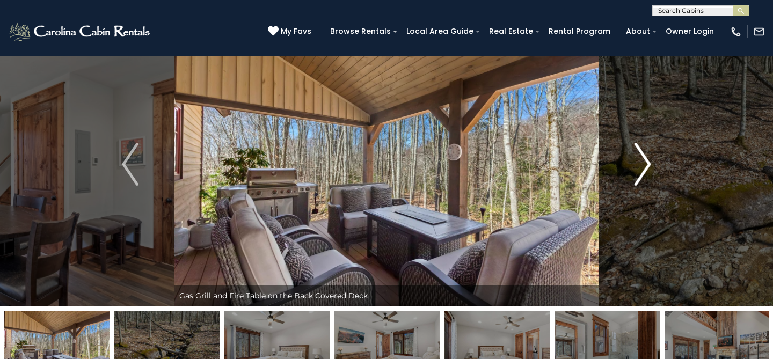
click at [643, 159] on img "Next" at bounding box center [643, 164] width 16 height 43
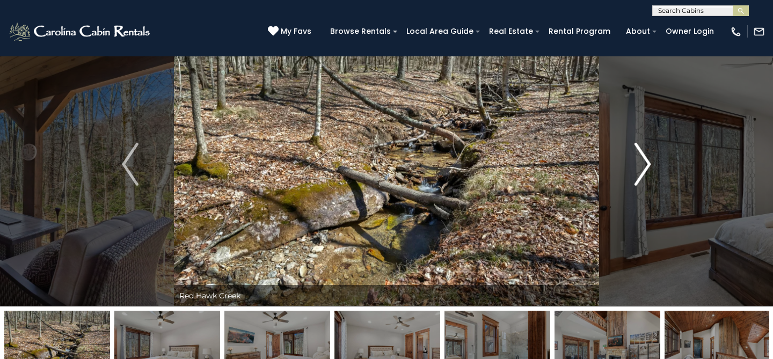
click at [643, 159] on img "Next" at bounding box center [643, 164] width 16 height 43
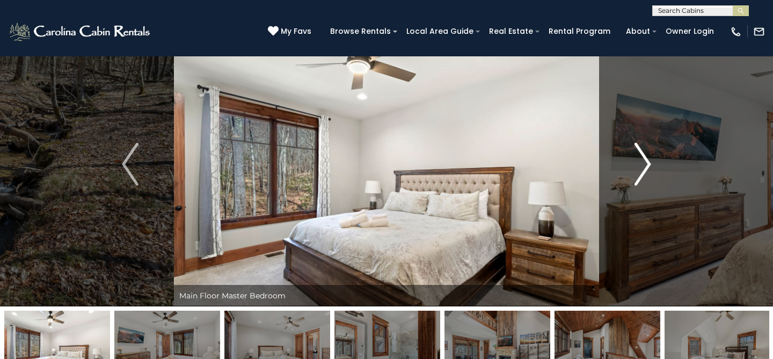
click at [643, 159] on img "Next" at bounding box center [643, 164] width 16 height 43
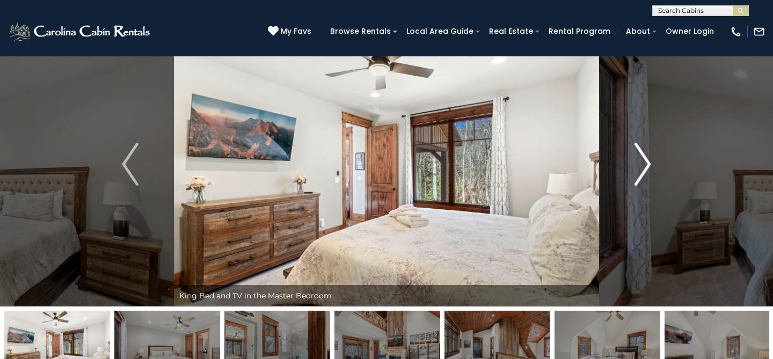
click at [643, 159] on img "Next" at bounding box center [643, 164] width 16 height 43
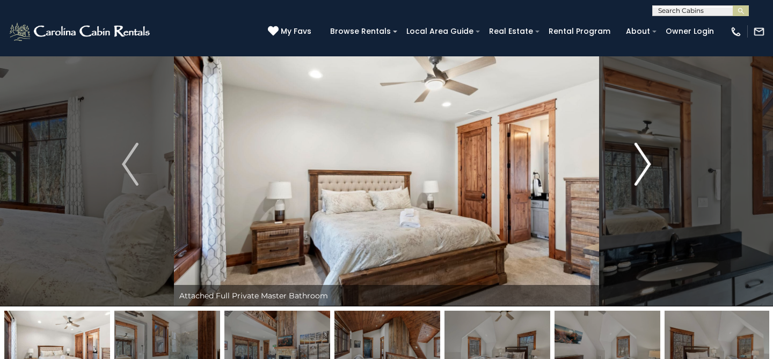
click at [643, 159] on img "Next" at bounding box center [643, 164] width 16 height 43
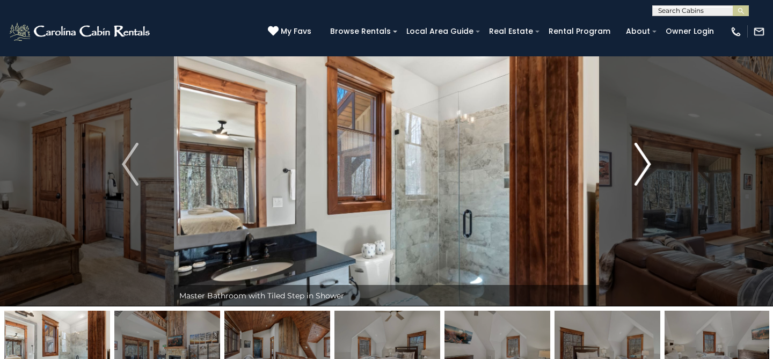
click at [643, 159] on img "Next" at bounding box center [643, 164] width 16 height 43
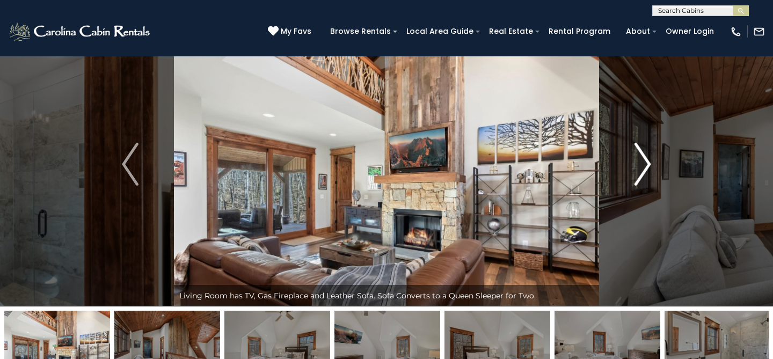
click at [643, 159] on img "Next" at bounding box center [643, 164] width 16 height 43
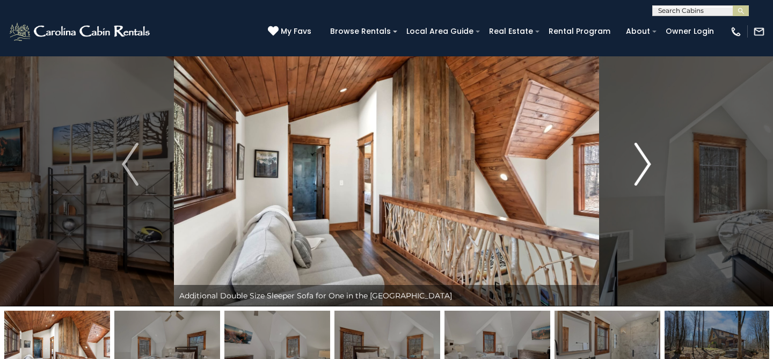
click at [643, 159] on img "Next" at bounding box center [643, 164] width 16 height 43
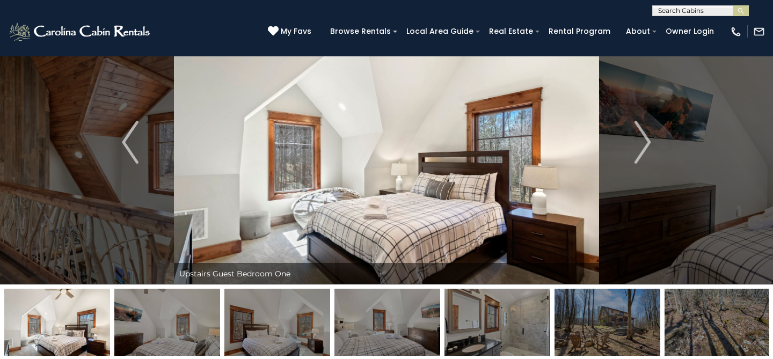
scroll to position [46, 0]
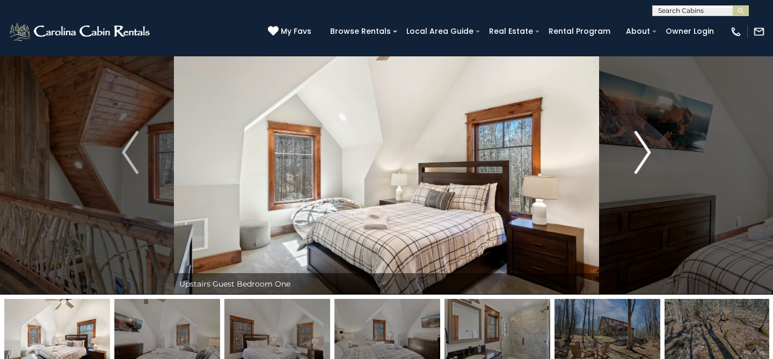
click at [641, 159] on img "Next" at bounding box center [643, 152] width 16 height 43
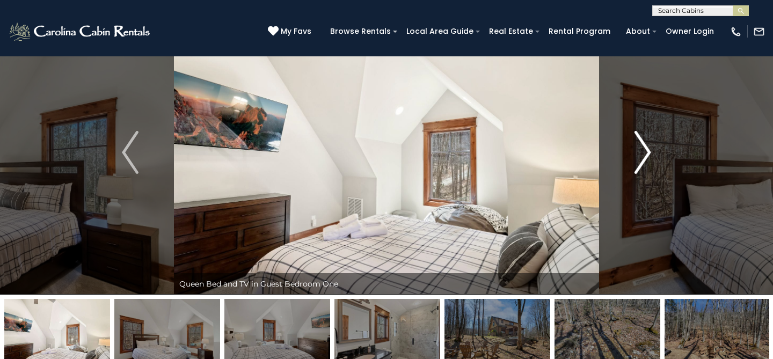
click at [641, 159] on img "Next" at bounding box center [643, 152] width 16 height 43
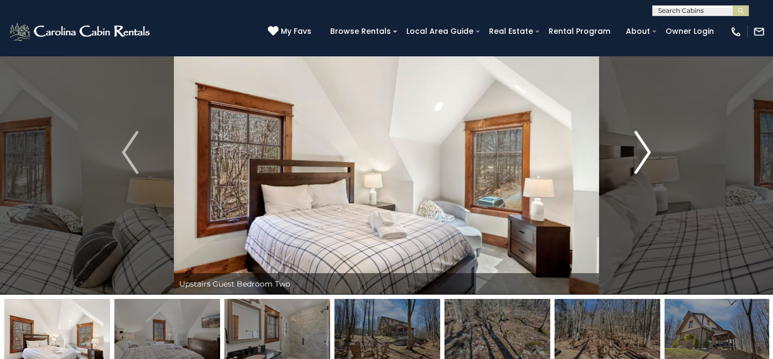
click at [641, 159] on img "Next" at bounding box center [643, 152] width 16 height 43
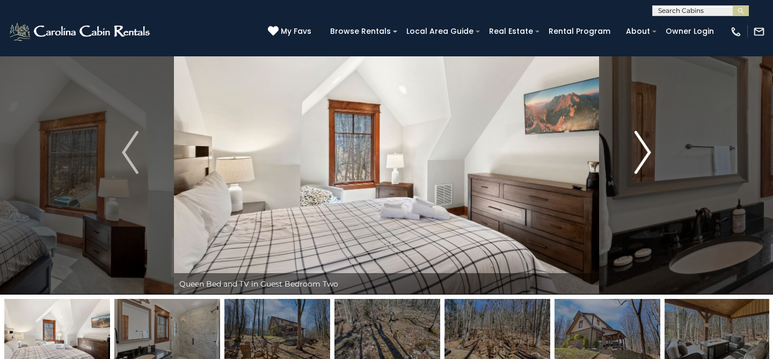
click at [641, 159] on img "Next" at bounding box center [643, 152] width 16 height 43
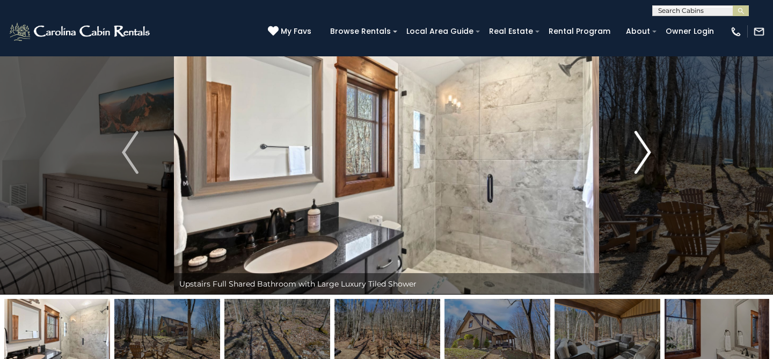
click at [641, 159] on img "Next" at bounding box center [643, 152] width 16 height 43
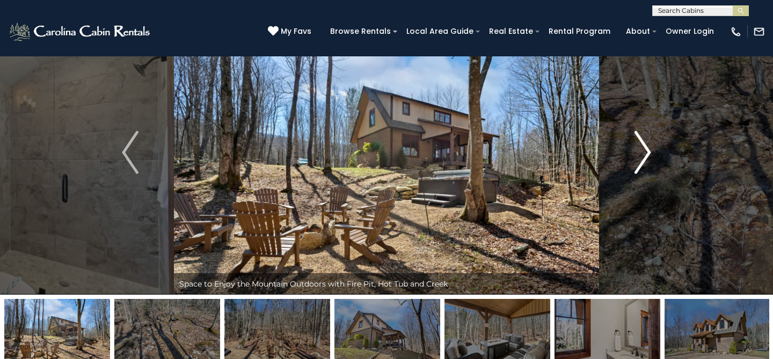
click at [641, 159] on img "Next" at bounding box center [643, 152] width 16 height 43
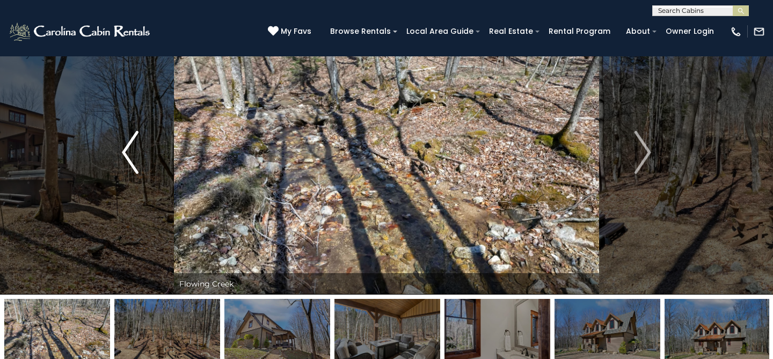
click at [143, 151] on button "Previous" at bounding box center [130, 152] width 88 height 285
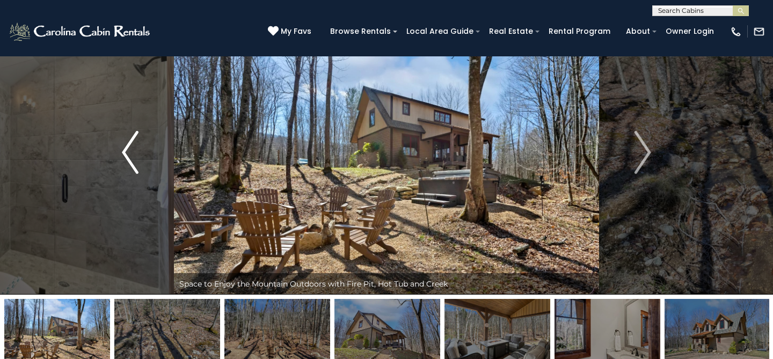
click at [133, 151] on img "Previous" at bounding box center [130, 152] width 16 height 43
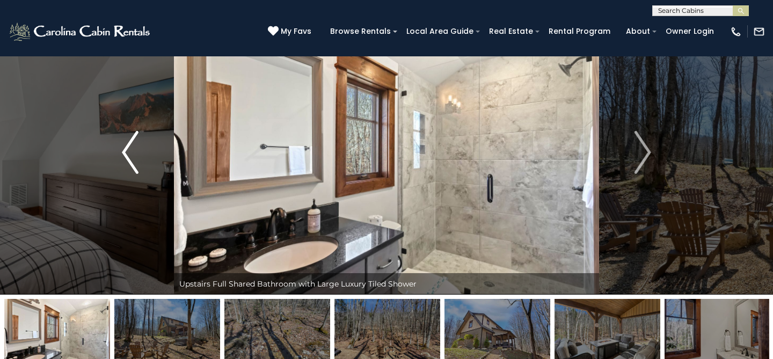
click at [133, 151] on img "Previous" at bounding box center [130, 152] width 16 height 43
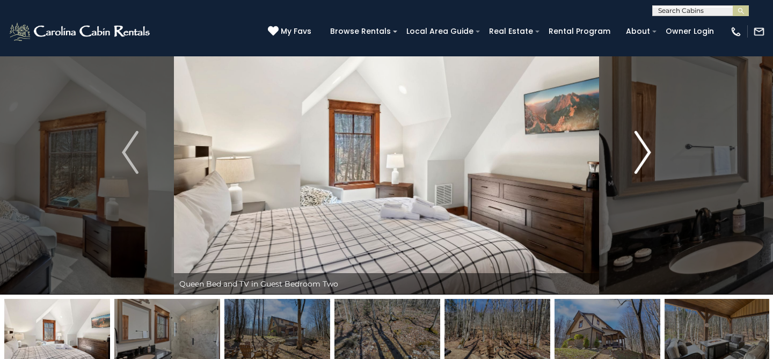
click at [649, 150] on img "Next" at bounding box center [643, 152] width 16 height 43
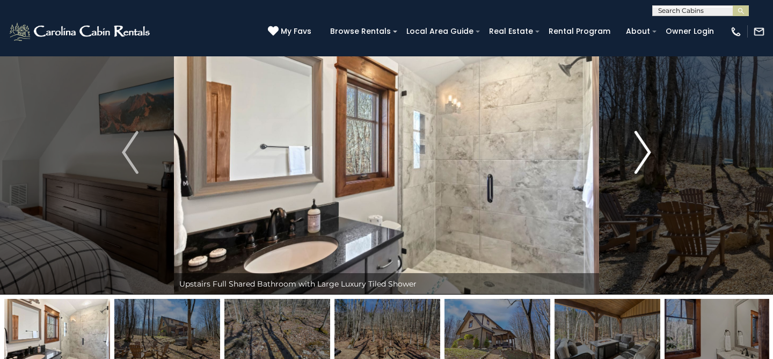
click at [649, 150] on img "Next" at bounding box center [643, 152] width 16 height 43
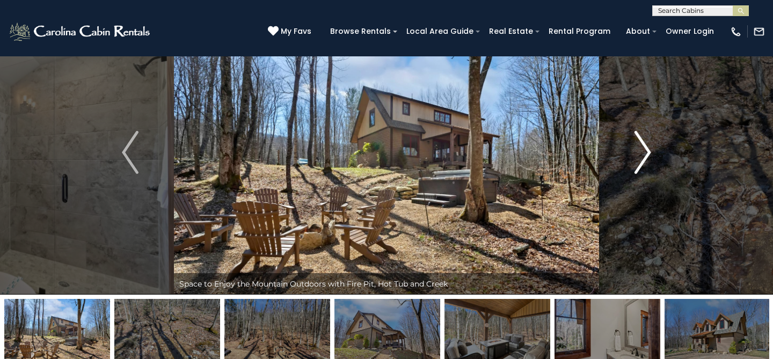
click at [649, 150] on img "Next" at bounding box center [643, 152] width 16 height 43
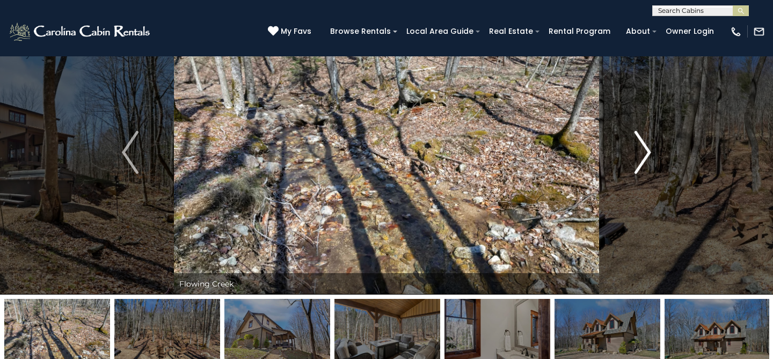
click at [649, 150] on img "Next" at bounding box center [643, 152] width 16 height 43
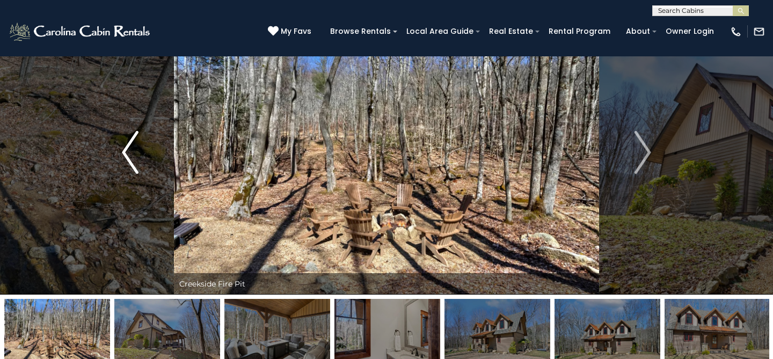
click at [124, 153] on img "Previous" at bounding box center [130, 152] width 16 height 43
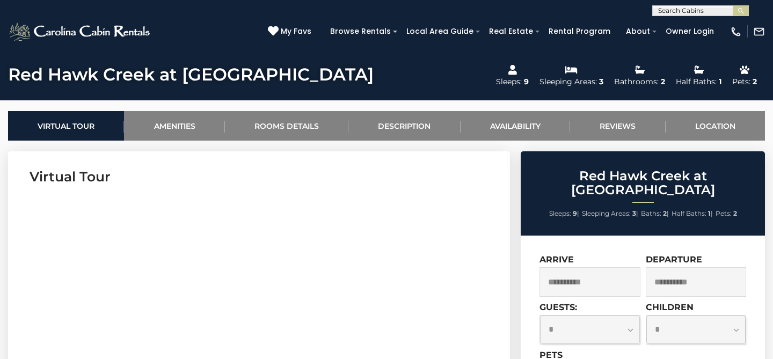
scroll to position [372, 0]
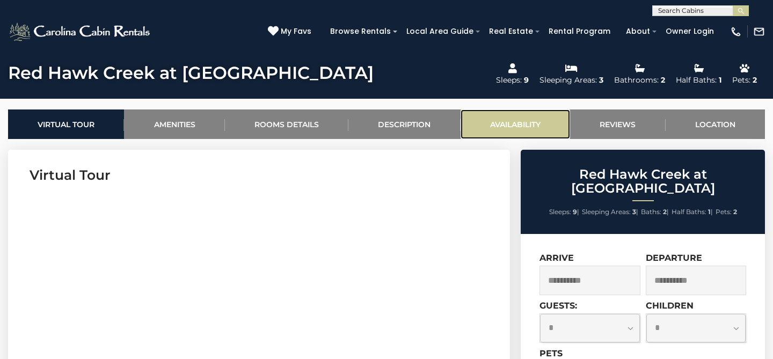
click at [511, 124] on link "Availability" at bounding box center [516, 125] width 110 height 30
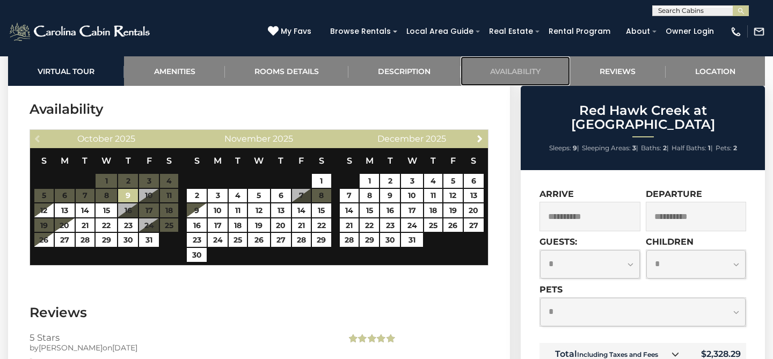
scroll to position [2645, 0]
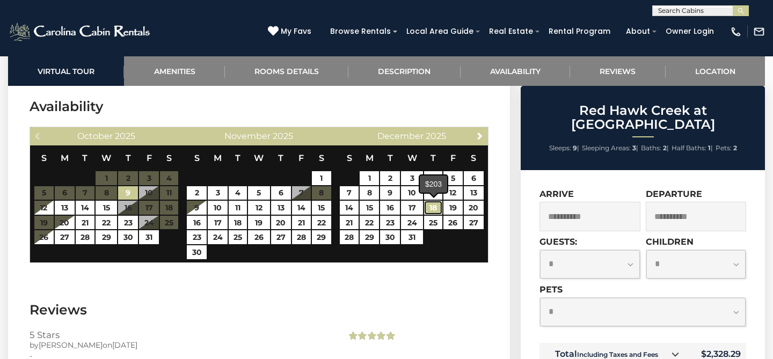
click at [435, 206] on link "18" at bounding box center [433, 208] width 18 height 14
type input "**********"
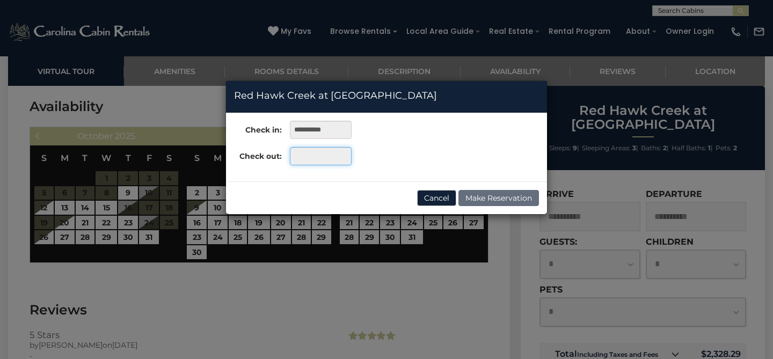
click at [322, 155] on input "text" at bounding box center [321, 156] width 62 height 18
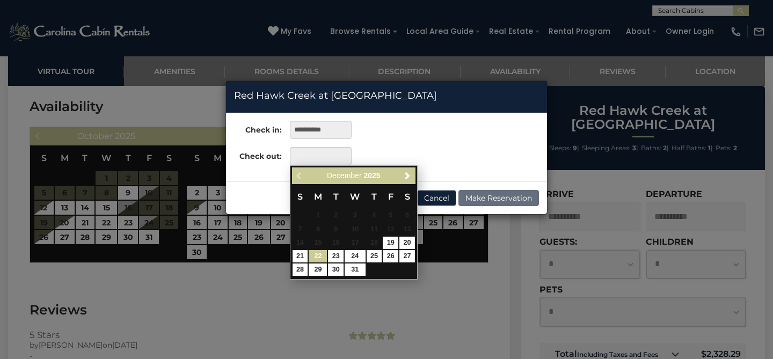
click at [319, 258] on link "22" at bounding box center [318, 256] width 18 height 12
type input "**********"
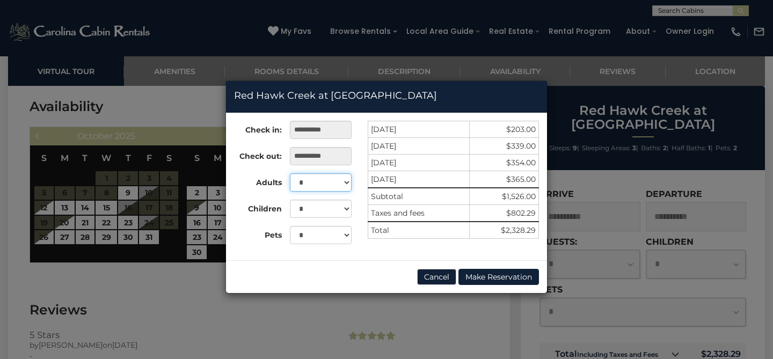
click at [345, 182] on select "* * * * * * * * *" at bounding box center [321, 182] width 62 height 18
select select "*"
click at [290, 173] on select "* * * * * * * * *" at bounding box center [321, 182] width 62 height 18
click at [347, 208] on select "* * * * * * * * * *" at bounding box center [321, 209] width 62 height 18
select select "*"
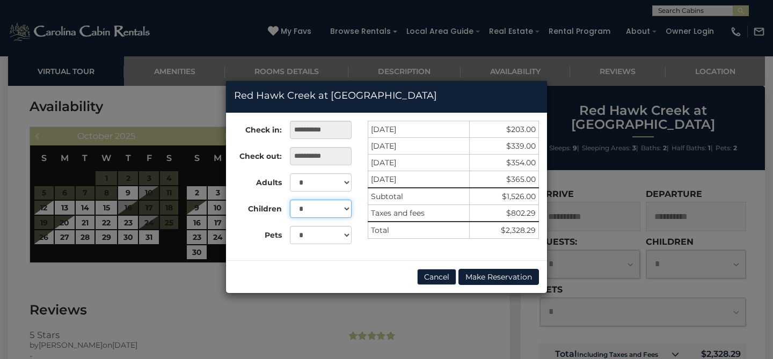
click at [290, 200] on select "* * * * * * * * * *" at bounding box center [321, 209] width 62 height 18
click at [426, 278] on button "Cancel" at bounding box center [436, 277] width 39 height 16
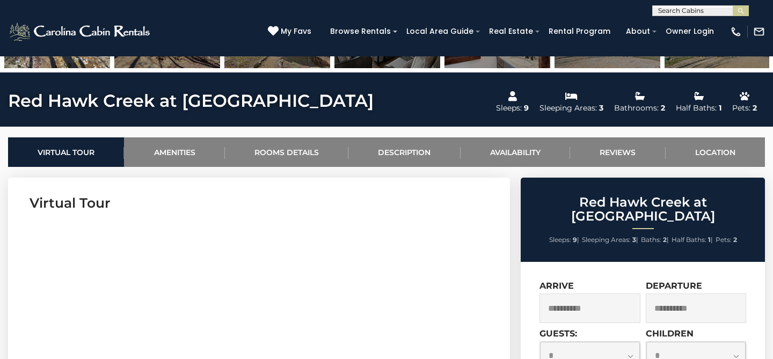
scroll to position [333, 0]
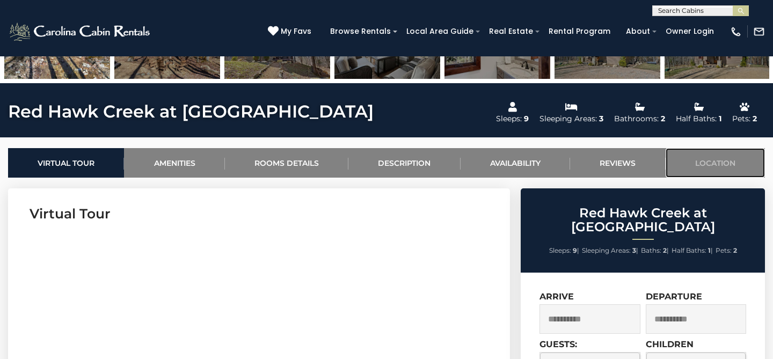
drag, startPoint x: 717, startPoint y: 166, endPoint x: 686, endPoint y: 158, distance: 32.6
click at [717, 166] on link "Location" at bounding box center [715, 163] width 99 height 30
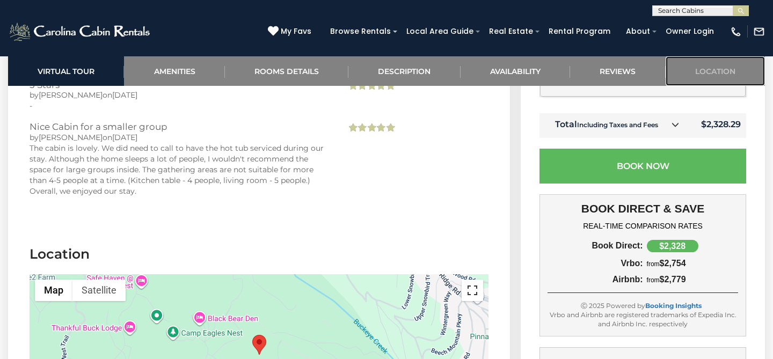
scroll to position [3043, 0]
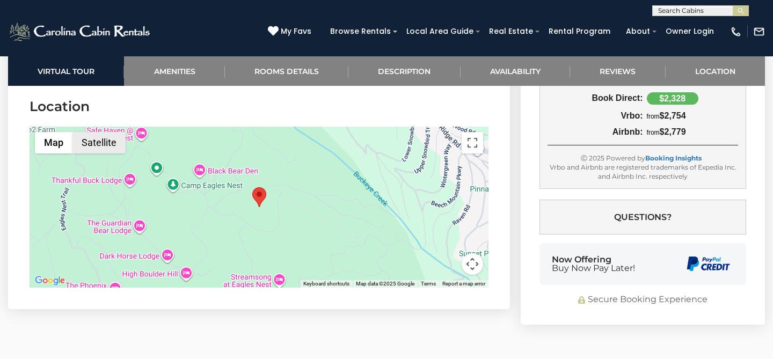
click at [112, 146] on button "Satellite" at bounding box center [98, 142] width 53 height 21
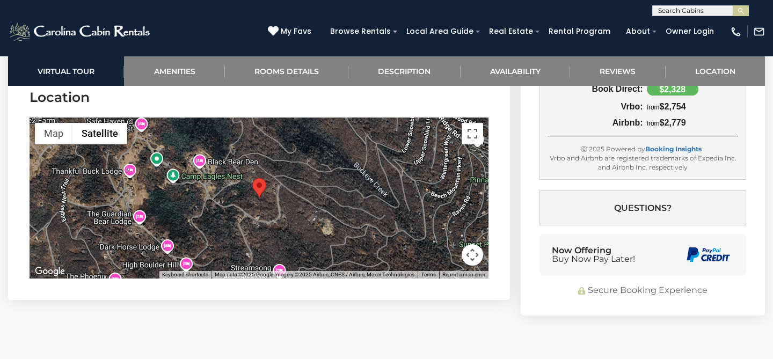
scroll to position [3055, 0]
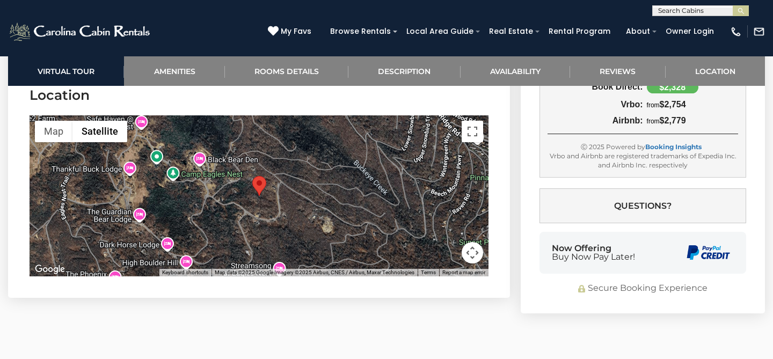
click at [470, 252] on button "Map camera controls" at bounding box center [472, 252] width 21 height 21
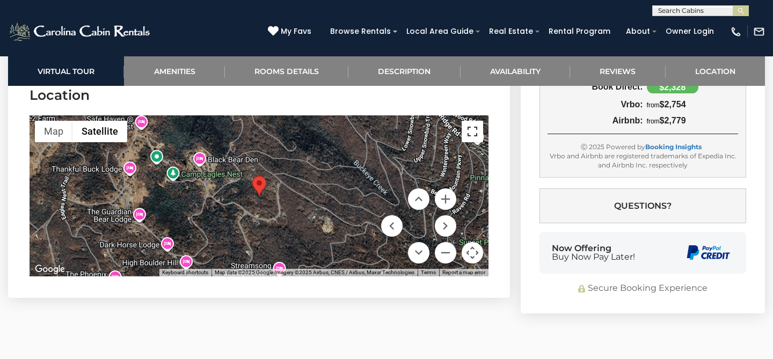
click at [471, 128] on button "Toggle fullscreen view" at bounding box center [472, 131] width 21 height 21
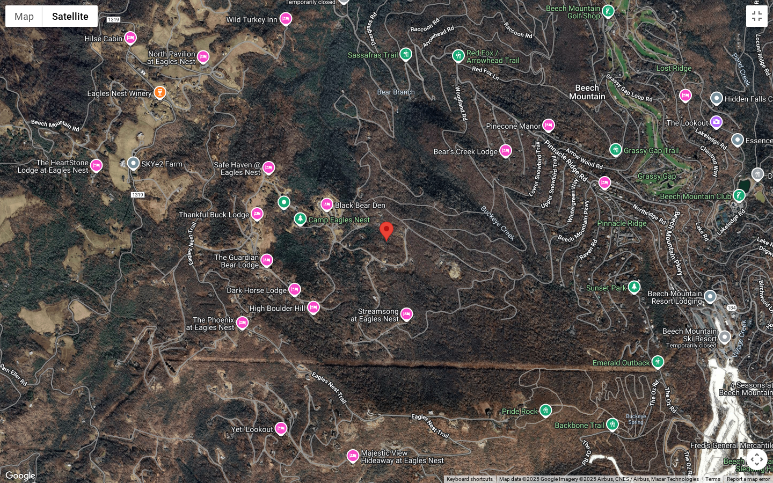
click at [388, 245] on div at bounding box center [386, 241] width 773 height 483
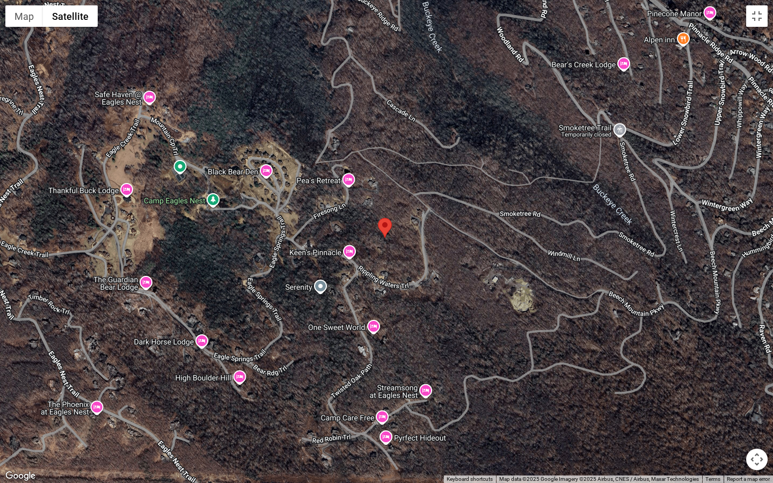
click at [389, 249] on div at bounding box center [386, 241] width 773 height 483
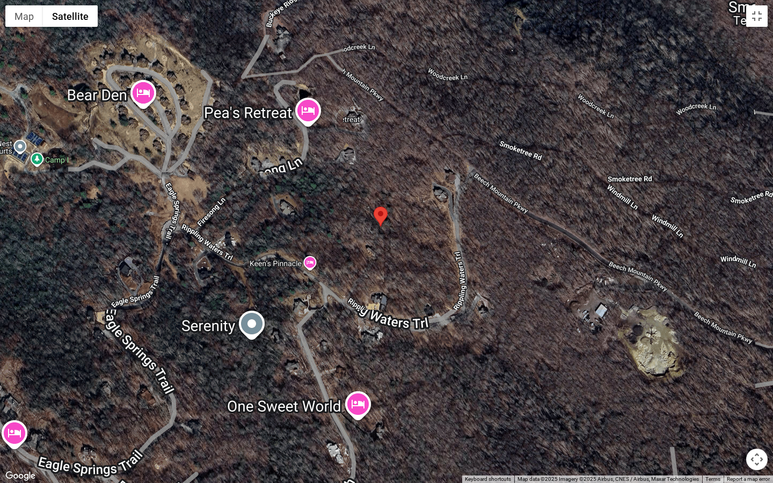
click at [389, 249] on div at bounding box center [386, 241] width 773 height 483
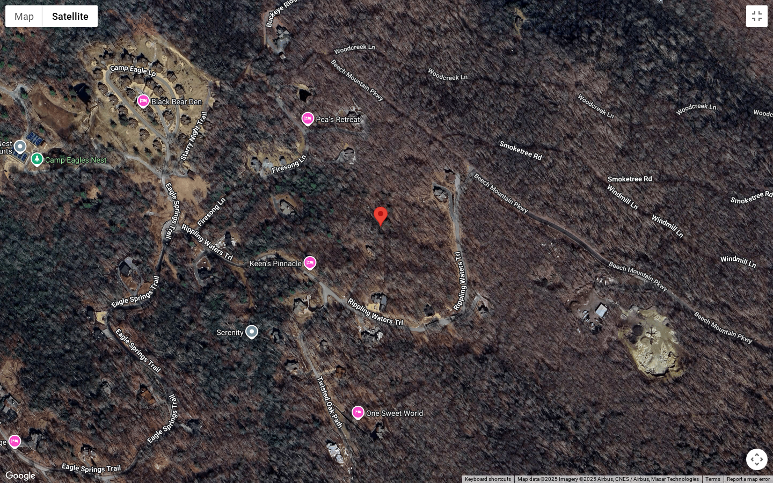
click at [389, 249] on div at bounding box center [386, 241] width 773 height 483
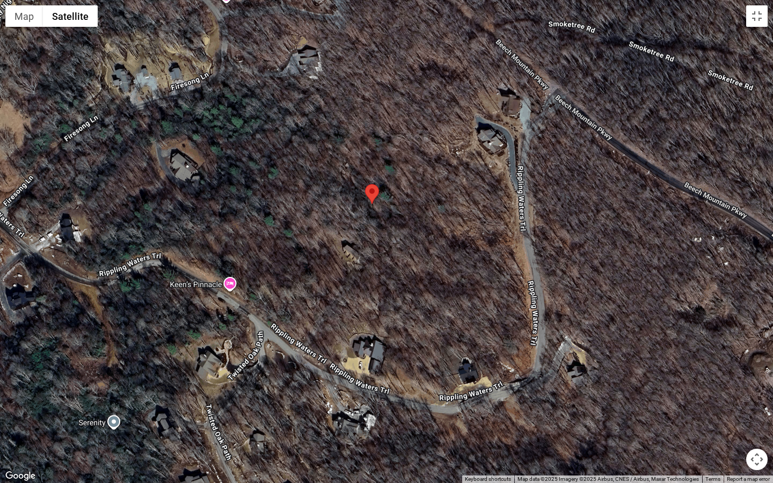
click at [374, 238] on div at bounding box center [386, 241] width 773 height 483
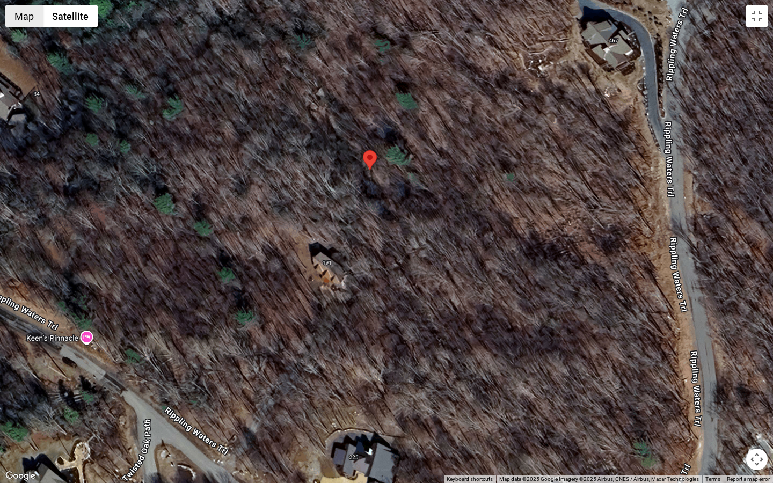
click at [21, 19] on button "Map" at bounding box center [24, 15] width 38 height 21
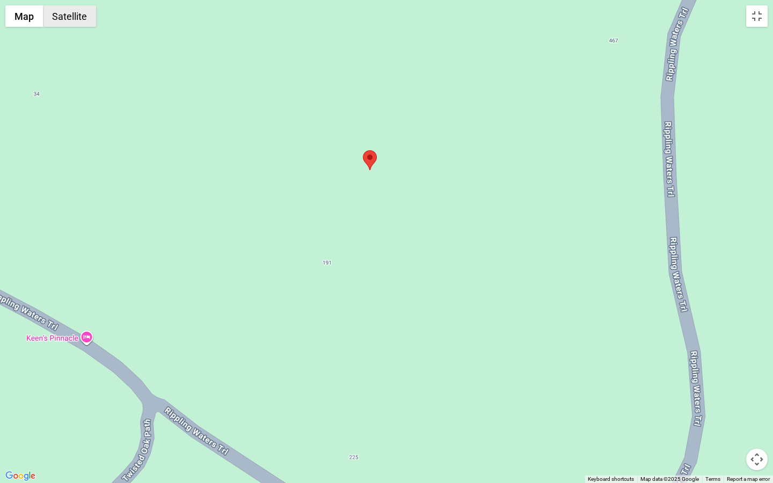
click at [69, 17] on button "Satellite" at bounding box center [69, 15] width 53 height 21
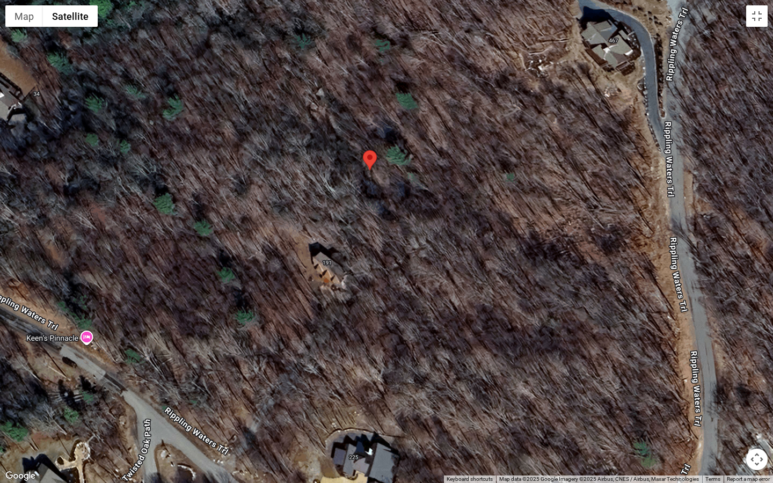
click at [761, 359] on button "Map camera controls" at bounding box center [756, 459] width 21 height 21
click at [730, 359] on button "Zoom out" at bounding box center [729, 459] width 21 height 21
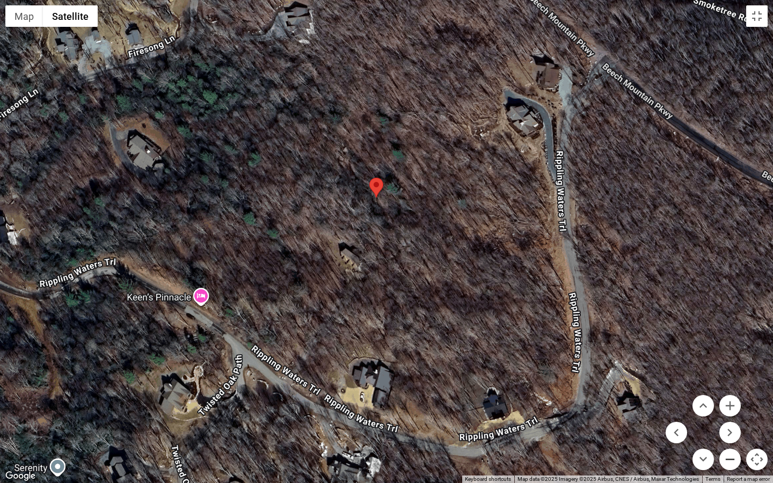
click at [730, 359] on button "Zoom out" at bounding box center [729, 459] width 21 height 21
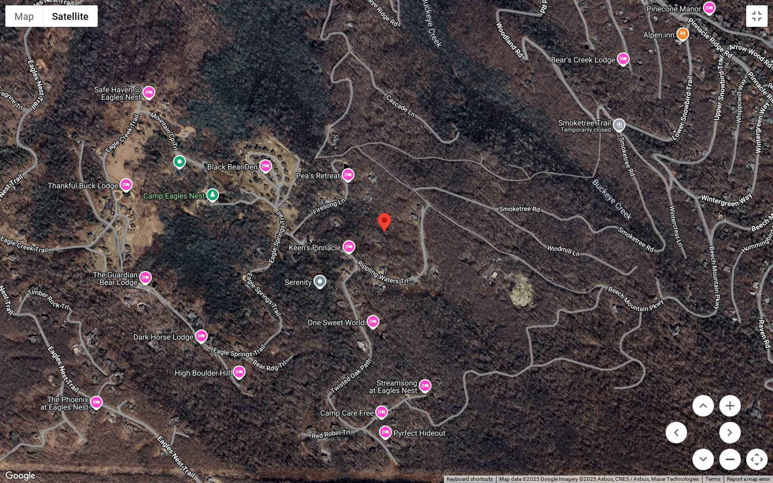
click at [730, 359] on button "Zoom out" at bounding box center [729, 459] width 21 height 21
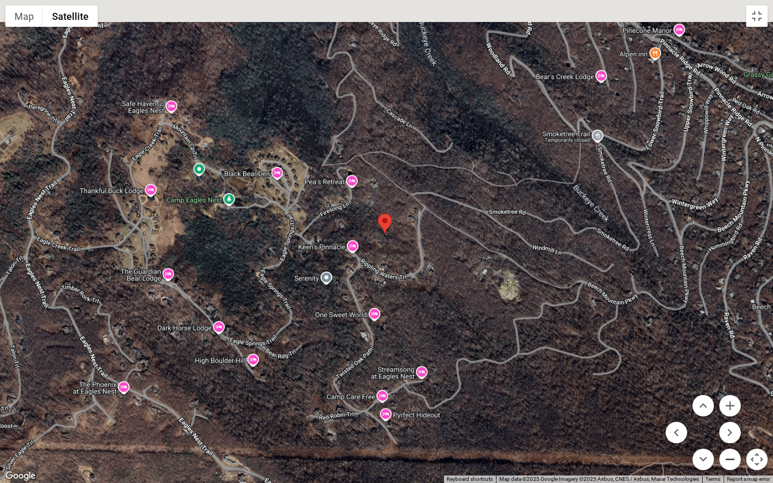
click at [730, 359] on button "Zoom out" at bounding box center [729, 459] width 21 height 21
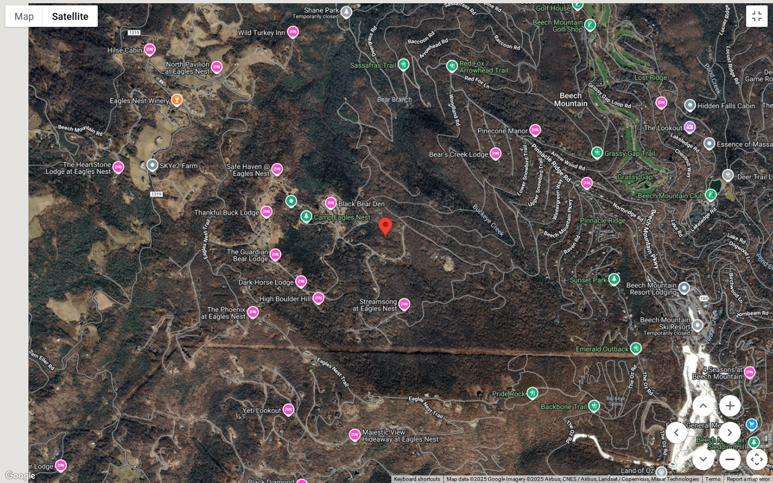
click at [730, 359] on button "Zoom out" at bounding box center [729, 459] width 21 height 21
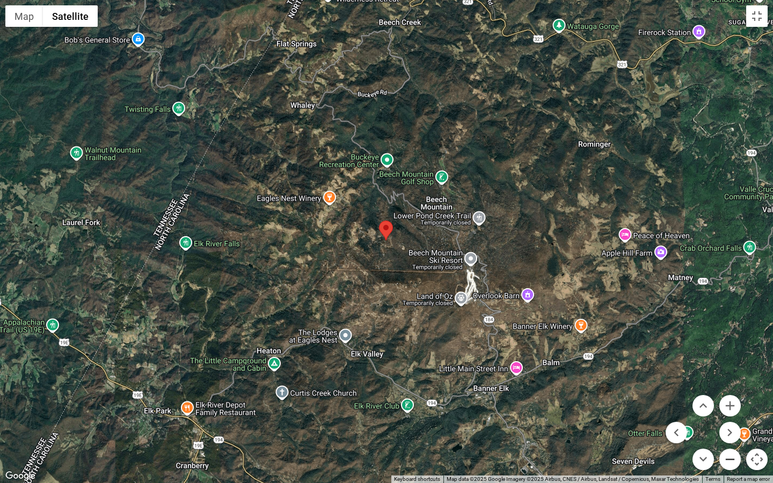
click at [730, 359] on button "Zoom out" at bounding box center [729, 459] width 21 height 21
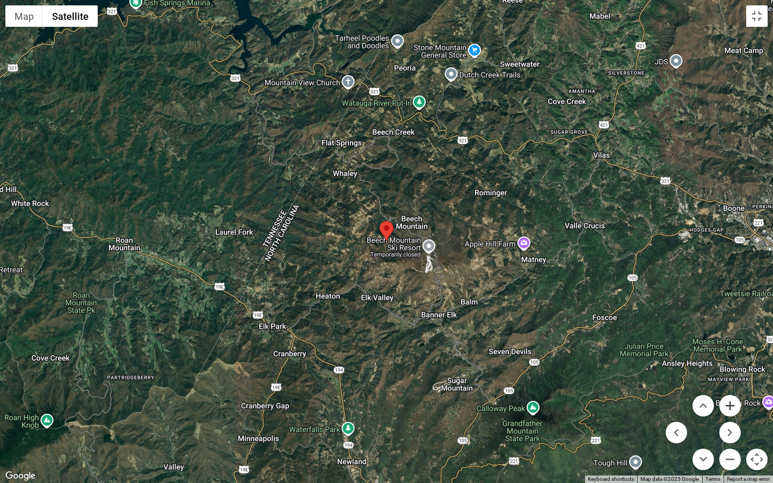
click at [730, 359] on button "Zoom in" at bounding box center [729, 405] width 21 height 21
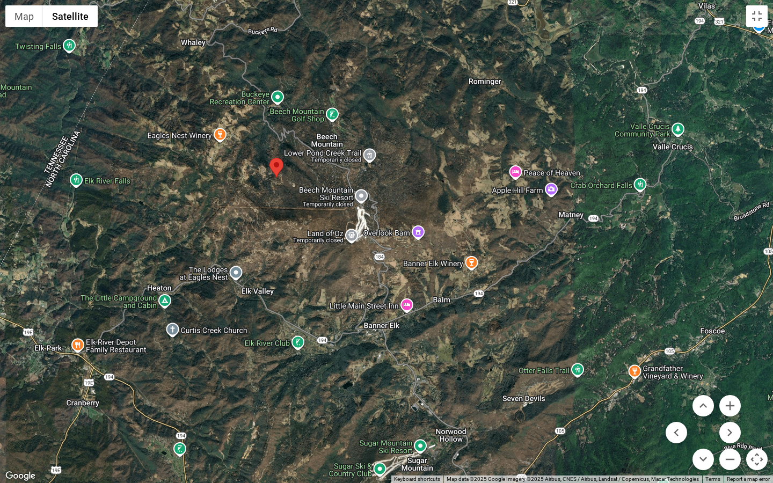
drag, startPoint x: 452, startPoint y: 331, endPoint x: 339, endPoint y: 266, distance: 130.1
click at [339, 266] on div at bounding box center [386, 241] width 773 height 483
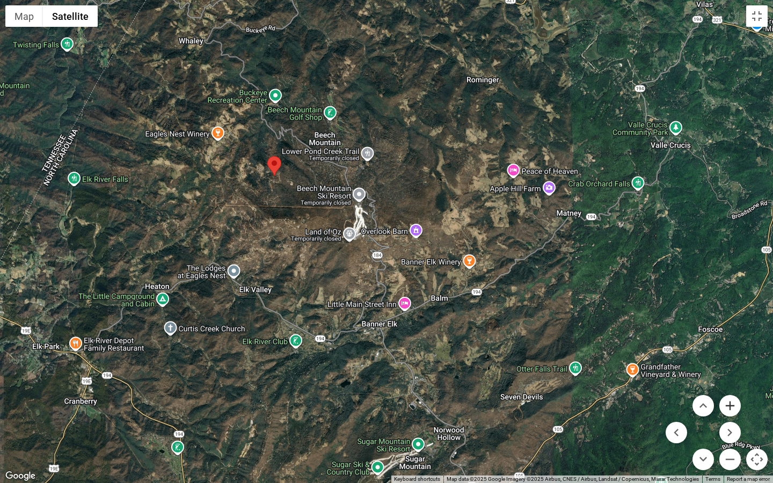
click at [728, 359] on button "Zoom in" at bounding box center [729, 405] width 21 height 21
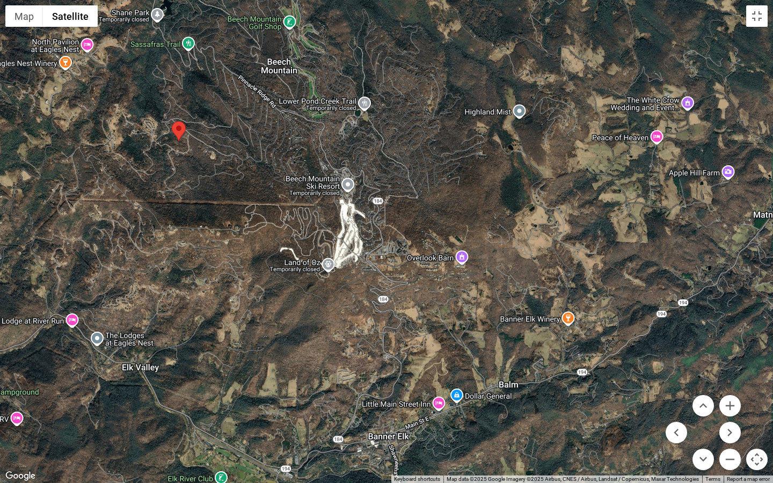
drag, startPoint x: 373, startPoint y: 313, endPoint x: 388, endPoint y: 344, distance: 34.1
click at [388, 344] on div at bounding box center [386, 241] width 773 height 483
click at [759, 20] on button "Toggle fullscreen view" at bounding box center [756, 15] width 21 height 21
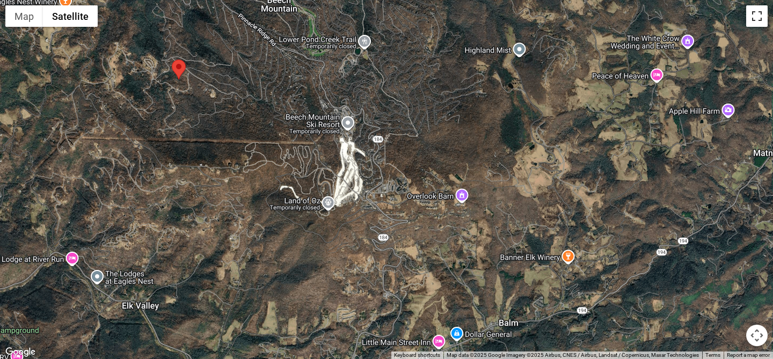
scroll to position [2506, 0]
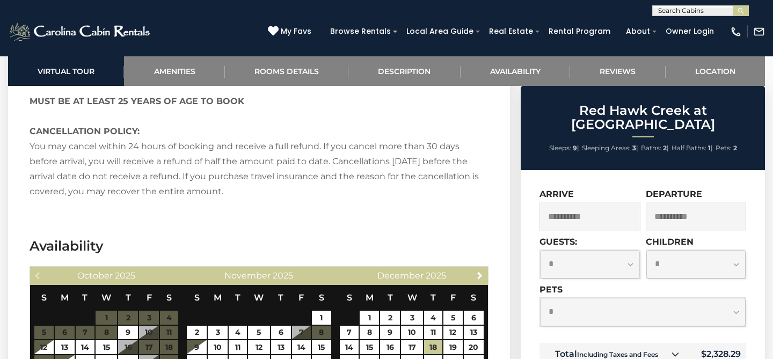
click at [675, 351] on icon at bounding box center [676, 355] width 8 height 8
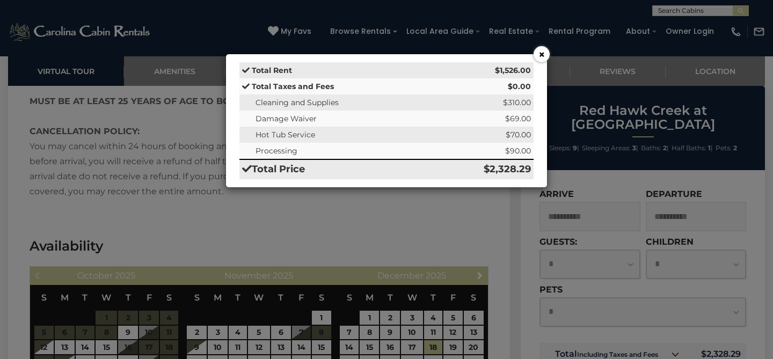
click at [546, 53] on button "×" at bounding box center [542, 54] width 16 height 16
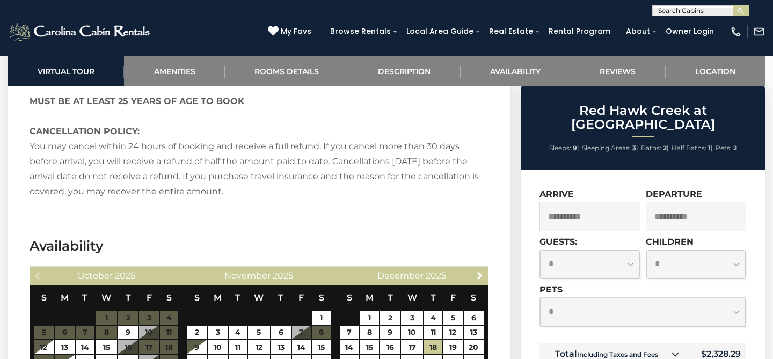
click at [632, 250] on select "**********" at bounding box center [590, 264] width 100 height 28
select select "*"
click at [540, 250] on select "**********" at bounding box center [590, 264] width 100 height 28
click at [733, 252] on select "**********" at bounding box center [696, 264] width 100 height 28
select select "*"
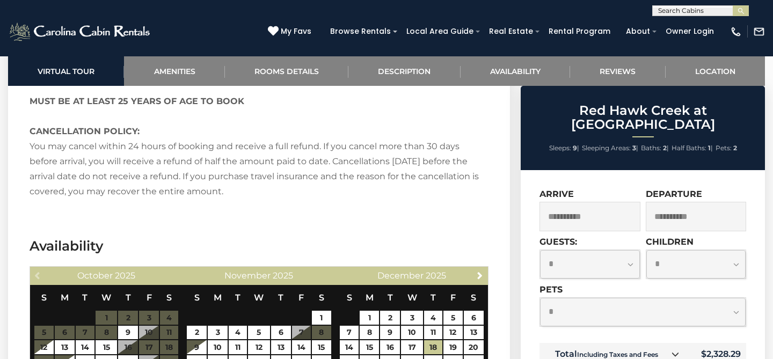
click at [646, 250] on select "**********" at bounding box center [696, 264] width 100 height 28
click at [728, 298] on select "**********" at bounding box center [643, 312] width 206 height 28
select select "*"
click at [540, 298] on select "**********" at bounding box center [643, 312] width 206 height 28
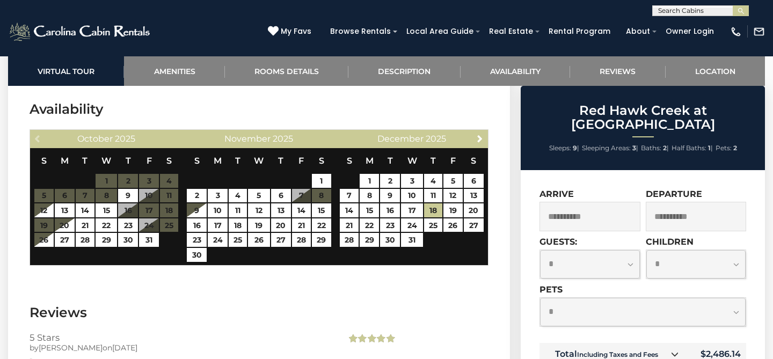
scroll to position [2645, 0]
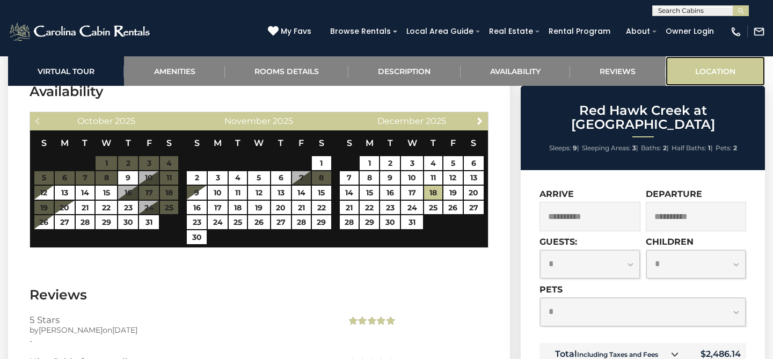
click at [715, 65] on link "Location" at bounding box center [715, 71] width 99 height 30
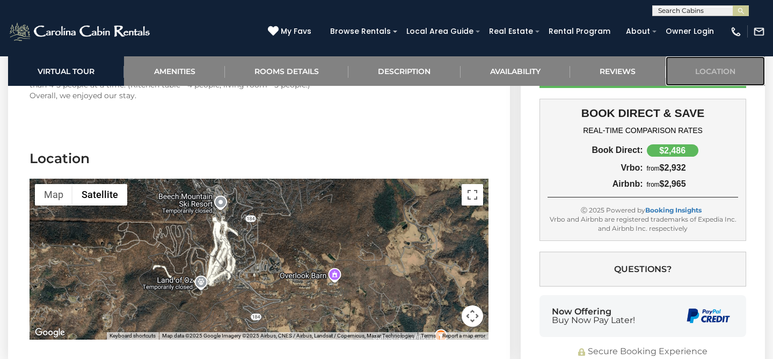
scroll to position [3043, 0]
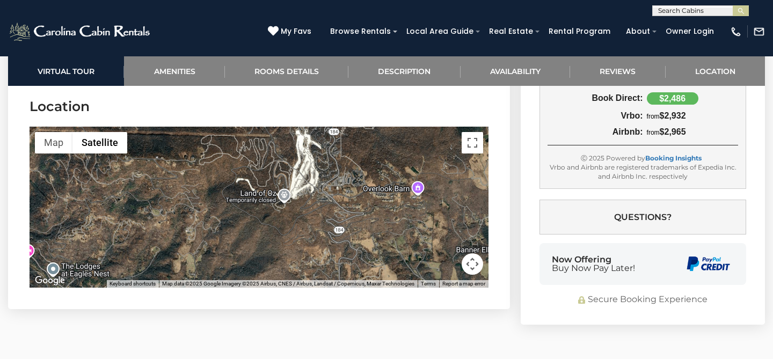
drag, startPoint x: 156, startPoint y: 218, endPoint x: 282, endPoint y: 198, distance: 128.3
click at [245, 183] on div at bounding box center [259, 207] width 459 height 161
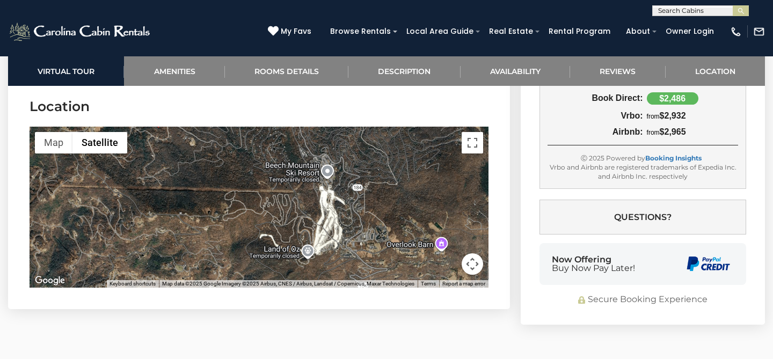
drag, startPoint x: 308, startPoint y: 207, endPoint x: 332, endPoint y: 269, distance: 66.5
click at [332, 269] on div at bounding box center [259, 207] width 459 height 161
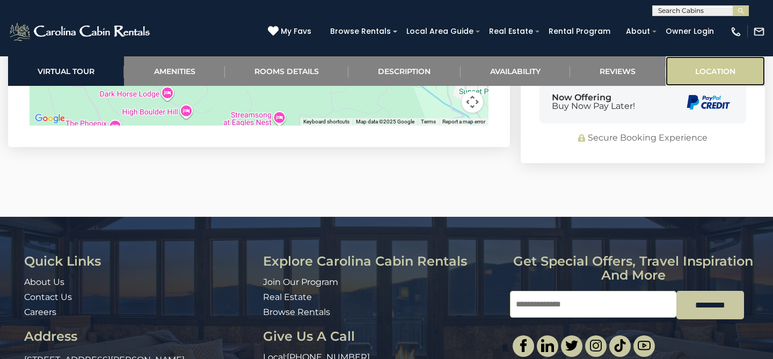
click at [698, 68] on link "Location" at bounding box center [715, 71] width 99 height 30
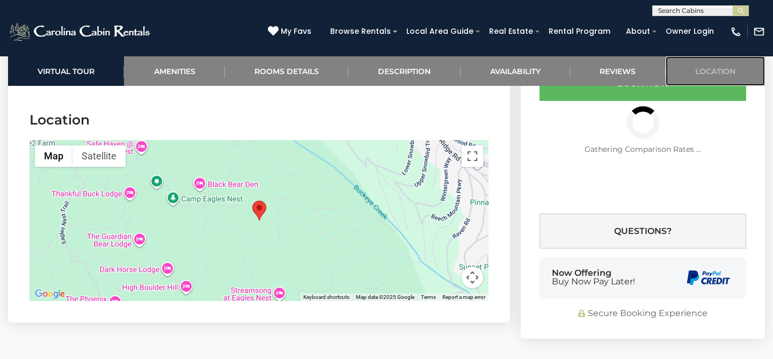
scroll to position [3025, 0]
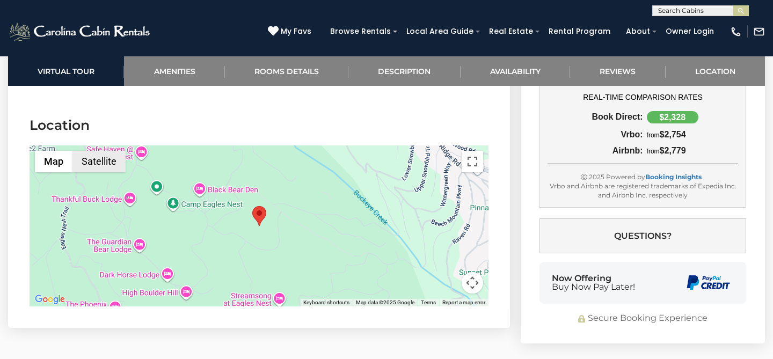
click at [91, 162] on button "Satellite" at bounding box center [98, 161] width 53 height 21
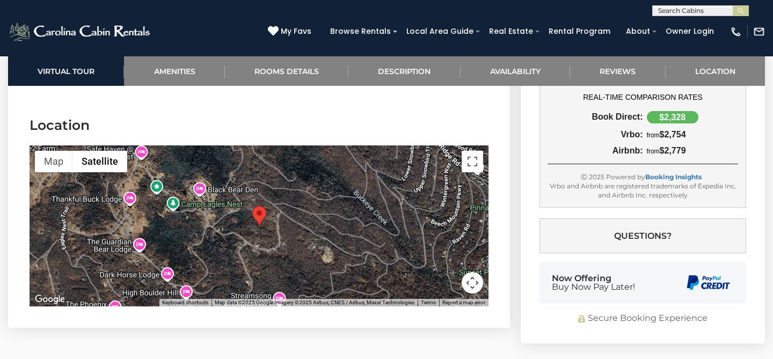
click at [479, 288] on button "Map camera controls" at bounding box center [472, 282] width 21 height 21
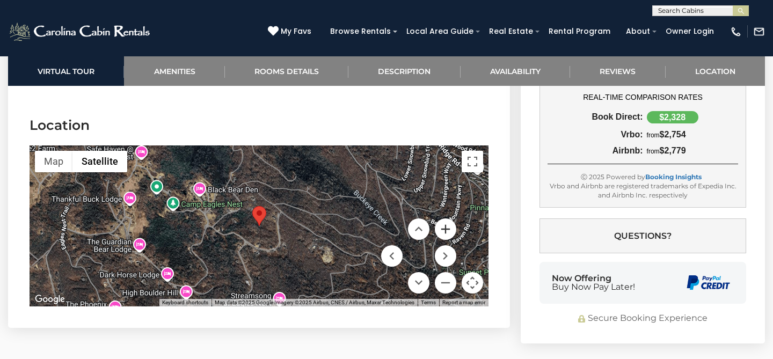
click at [448, 228] on button "Zoom in" at bounding box center [445, 229] width 21 height 21
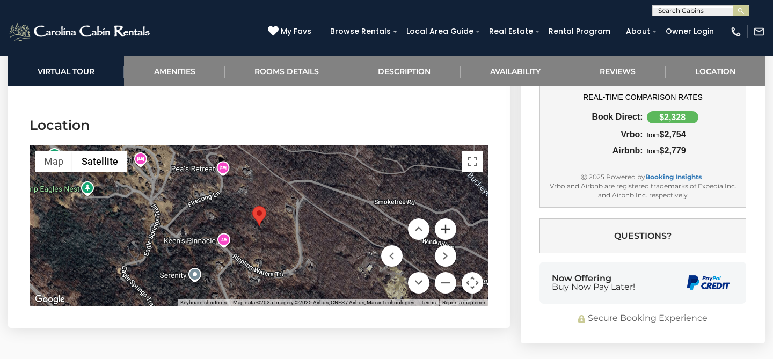
click at [448, 228] on button "Zoom in" at bounding box center [445, 229] width 21 height 21
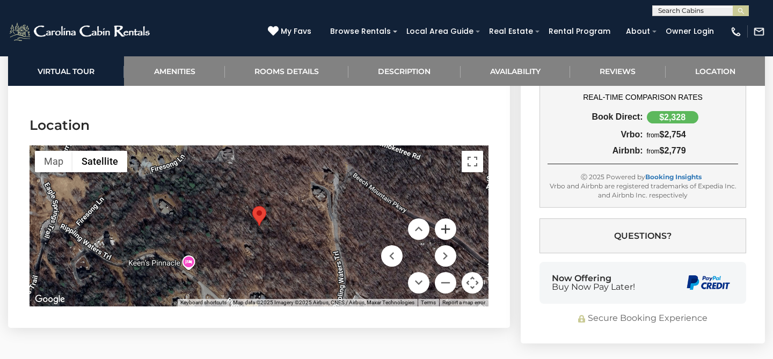
click at [448, 228] on button "Zoom in" at bounding box center [445, 229] width 21 height 21
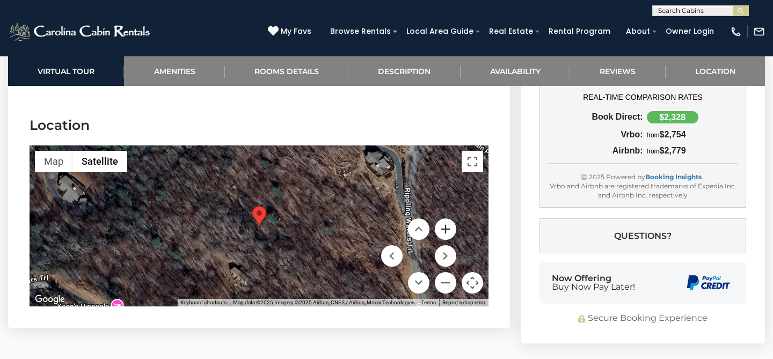
click at [448, 228] on button "Zoom in" at bounding box center [445, 229] width 21 height 21
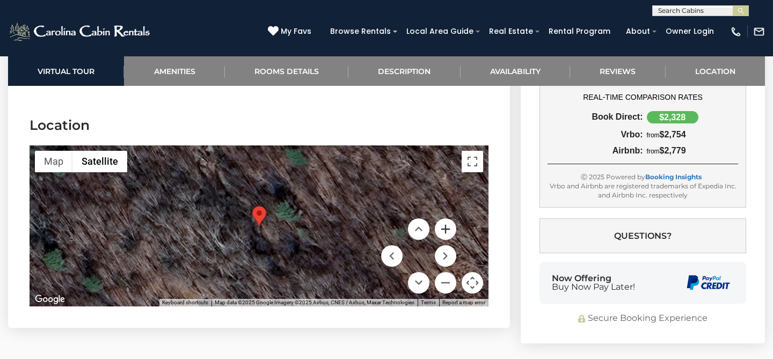
click at [448, 228] on button "Zoom in" at bounding box center [445, 229] width 21 height 21
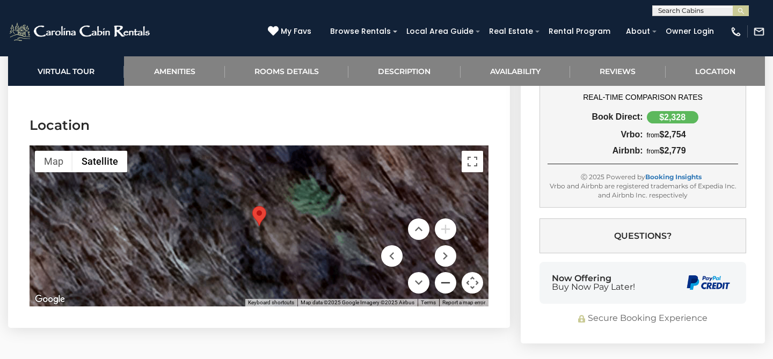
click at [445, 279] on button "Zoom out" at bounding box center [445, 282] width 21 height 21
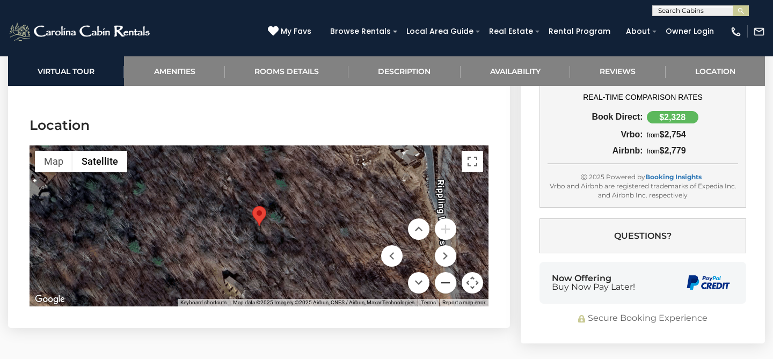
click at [445, 279] on button "Zoom out" at bounding box center [445, 282] width 21 height 21
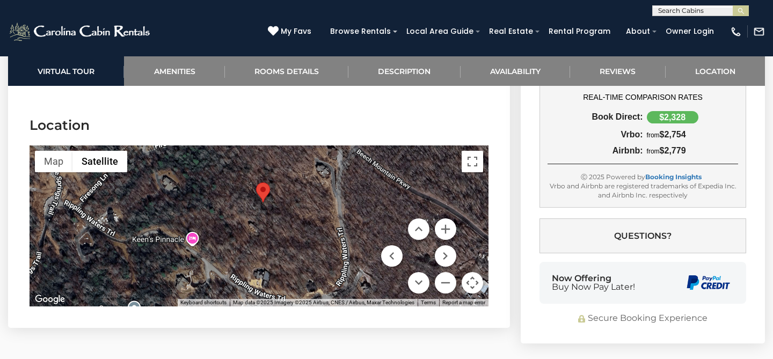
drag, startPoint x: 302, startPoint y: 250, endPoint x: 304, endPoint y: 233, distance: 16.8
click at [304, 233] on div at bounding box center [259, 226] width 459 height 161
click at [449, 281] on button "Zoom out" at bounding box center [445, 282] width 21 height 21
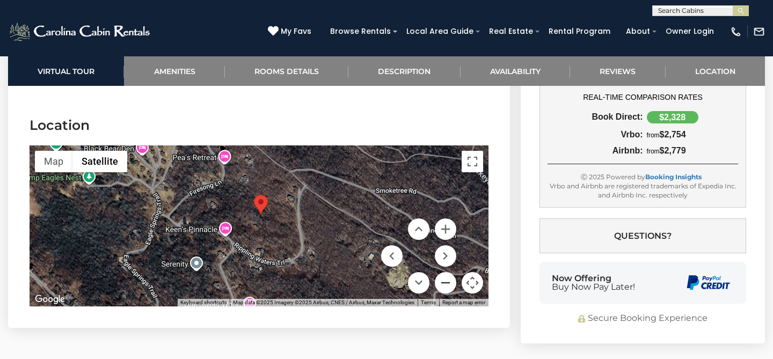
click at [449, 281] on button "Zoom out" at bounding box center [445, 282] width 21 height 21
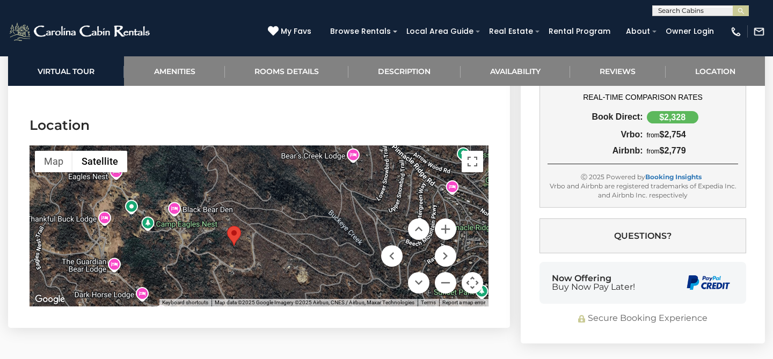
drag, startPoint x: 319, startPoint y: 197, endPoint x: 303, endPoint y: 222, distance: 30.7
click at [303, 222] on div at bounding box center [259, 226] width 459 height 161
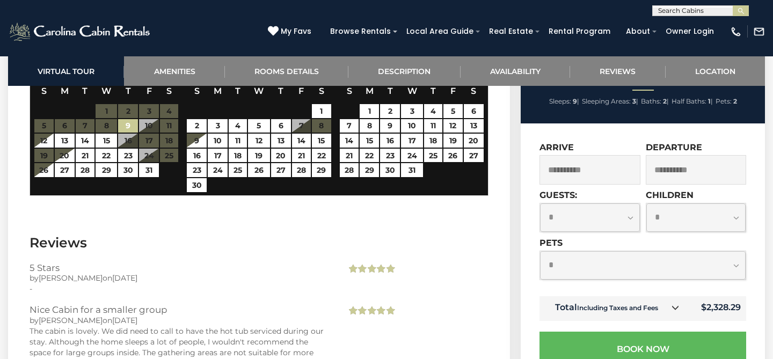
scroll to position [2711, 0]
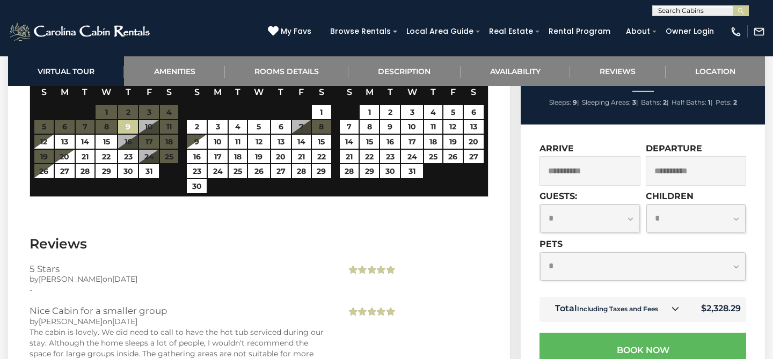
click at [725, 215] on select "**********" at bounding box center [696, 219] width 100 height 28
select select "*"
click at [646, 205] on select "**********" at bounding box center [696, 219] width 100 height 28
click at [629, 214] on select "**********" at bounding box center [590, 219] width 100 height 28
select select "*"
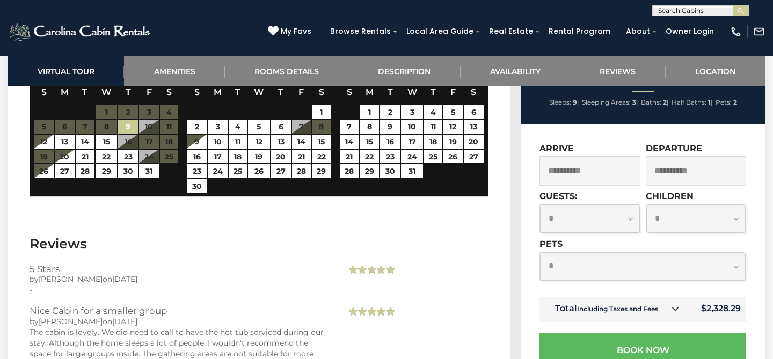
click at [540, 205] on select "**********" at bounding box center [590, 219] width 100 height 28
click at [738, 265] on select "**********" at bounding box center [643, 266] width 206 height 28
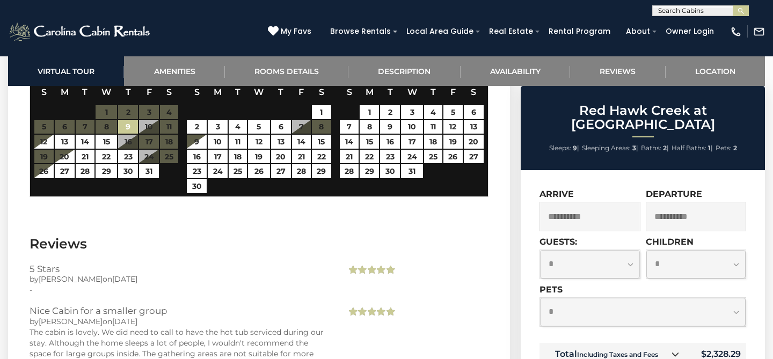
select select "*"
click at [540, 298] on select "**********" at bounding box center [643, 312] width 206 height 28
click at [585, 202] on input "**********" at bounding box center [590, 217] width 101 height 30
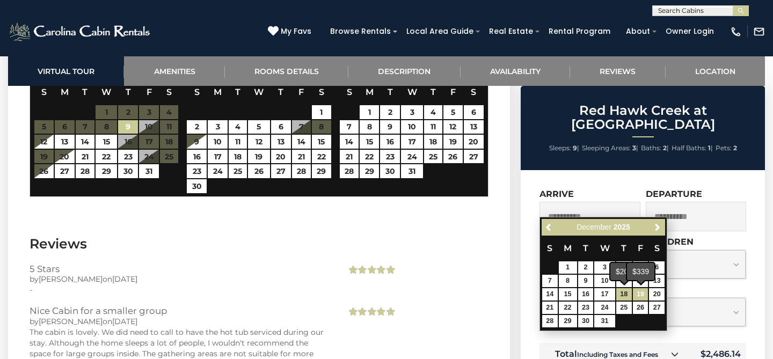
scroll to position [2709, 0]
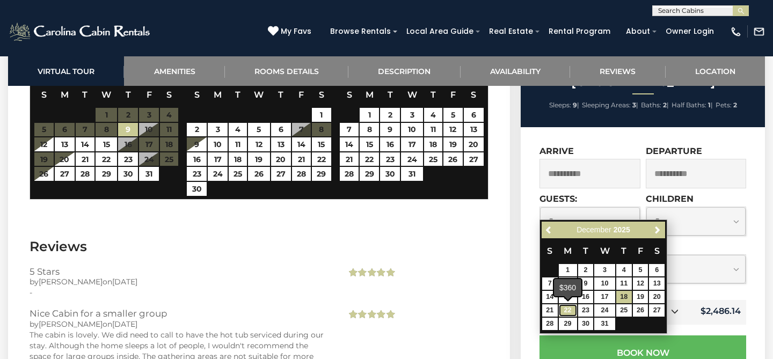
click at [569, 309] on link "22" at bounding box center [568, 310] width 18 height 12
type input "**********"
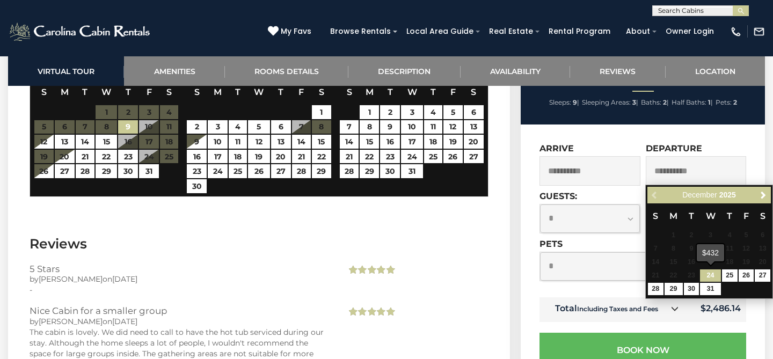
scroll to position [2713, 0]
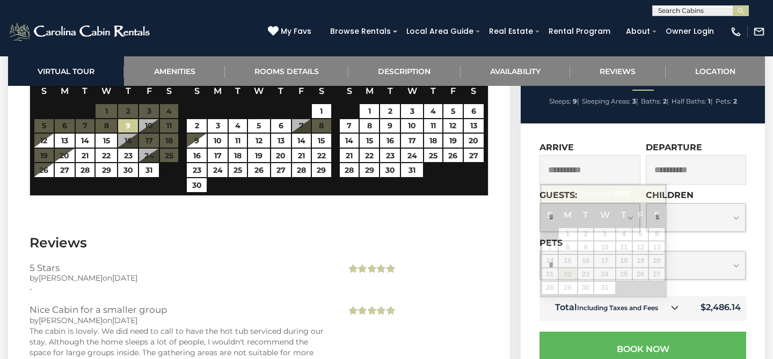
click at [571, 161] on input "**********" at bounding box center [590, 170] width 101 height 30
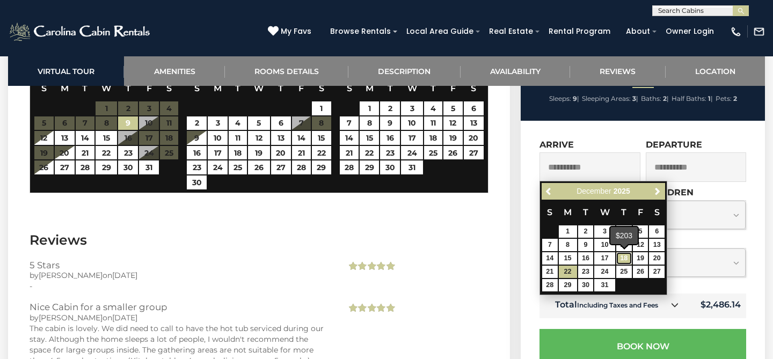
click at [624, 258] on link "18" at bounding box center [624, 258] width 16 height 12
type input "**********"
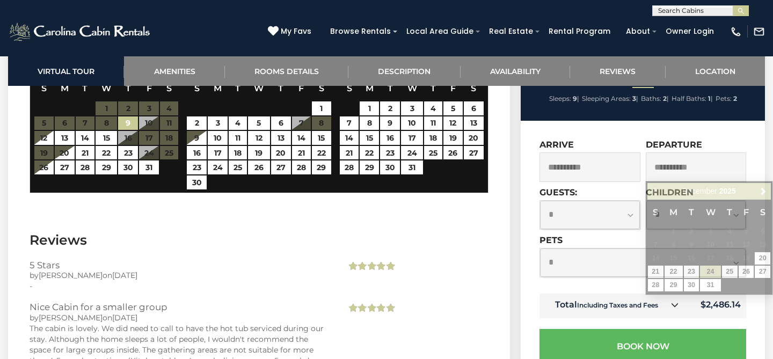
scroll to position [2716, 0]
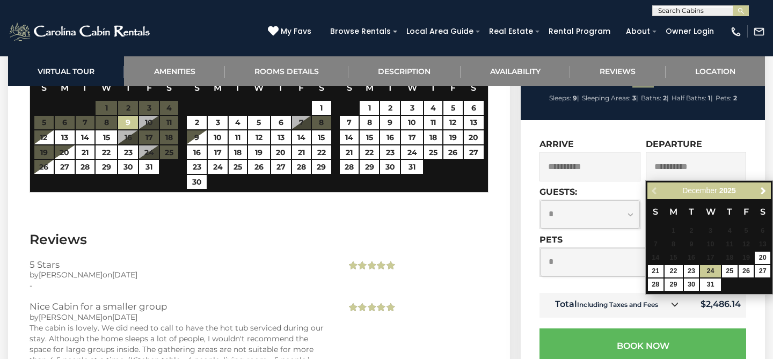
click at [687, 165] on input "**********" at bounding box center [696, 167] width 101 height 30
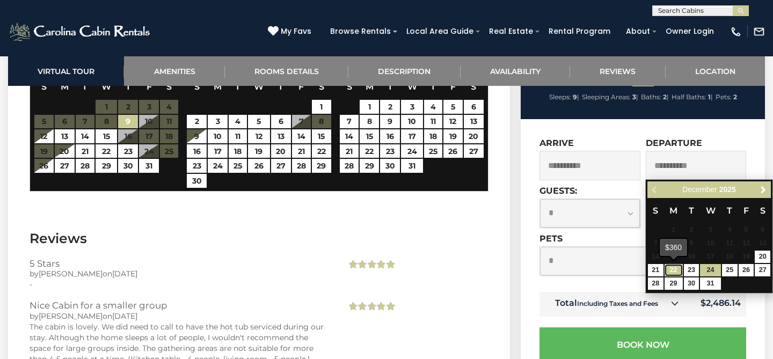
click at [676, 269] on link "22" at bounding box center [674, 270] width 18 height 12
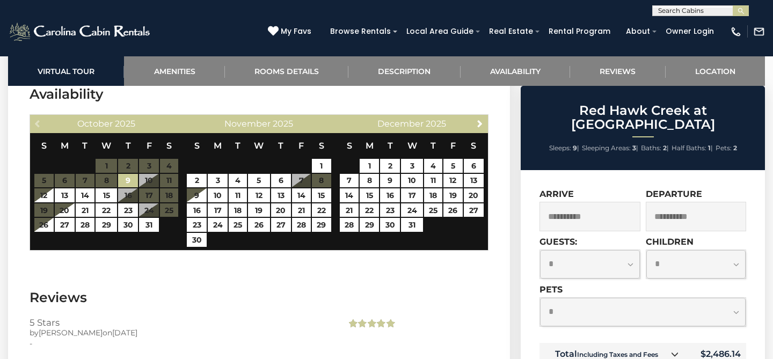
scroll to position [2659, 0]
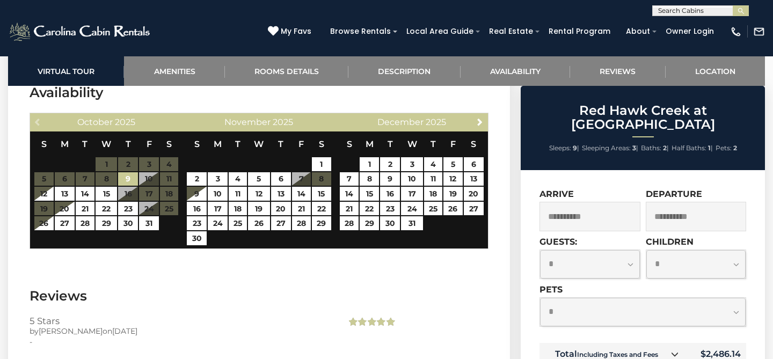
click at [689, 207] on input "**********" at bounding box center [696, 217] width 101 height 30
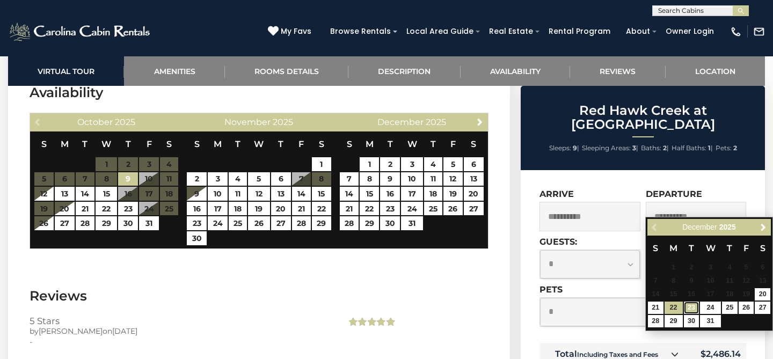
drag, startPoint x: 694, startPoint y: 305, endPoint x: 690, endPoint y: 291, distance: 14.5
click at [694, 305] on link "23" at bounding box center [692, 308] width 16 height 12
type input "**********"
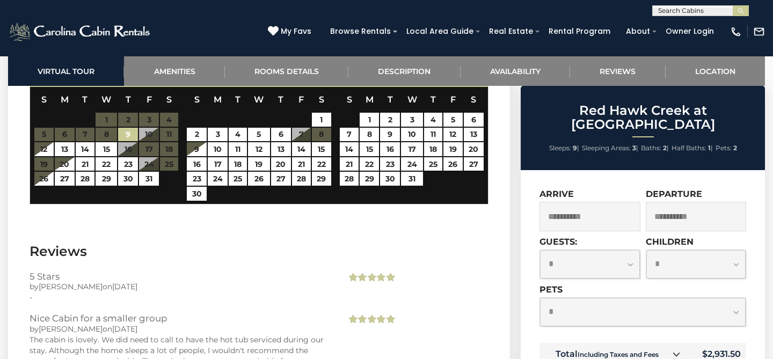
scroll to position [2699, 0]
